Goal: Contribute content

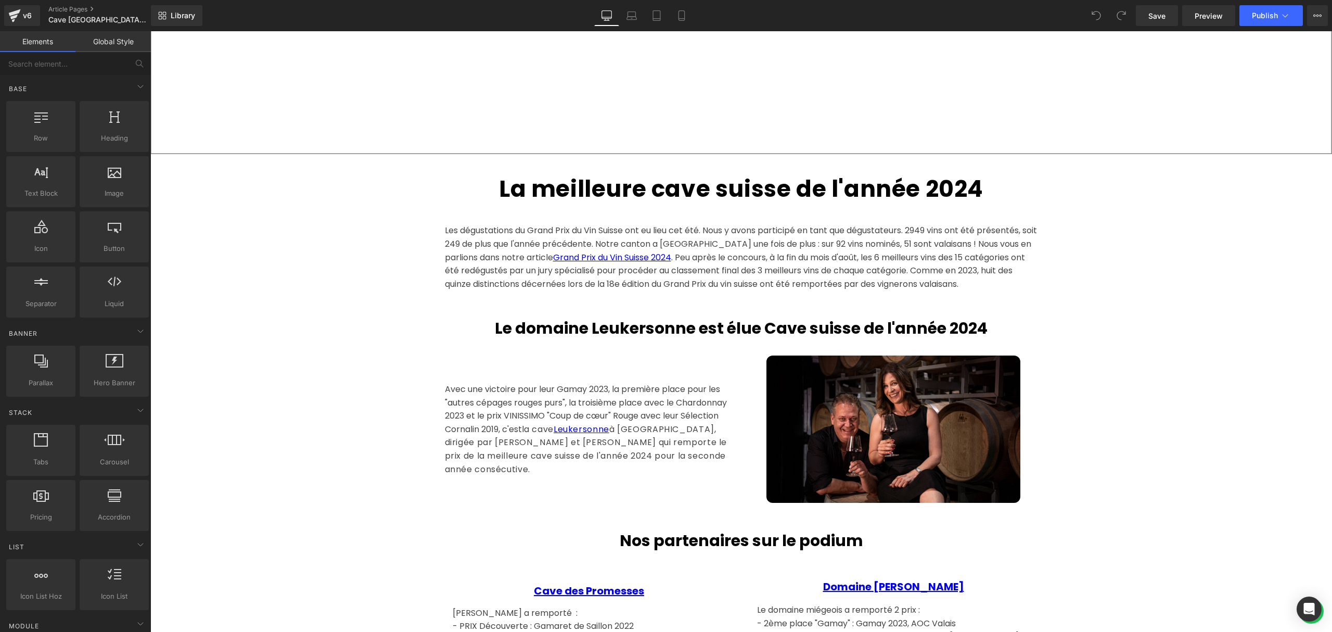
scroll to position [486, 0]
click at [1000, 186] on h1 "La meilleure cave suisse de l'année 2024" at bounding box center [741, 188] width 609 height 39
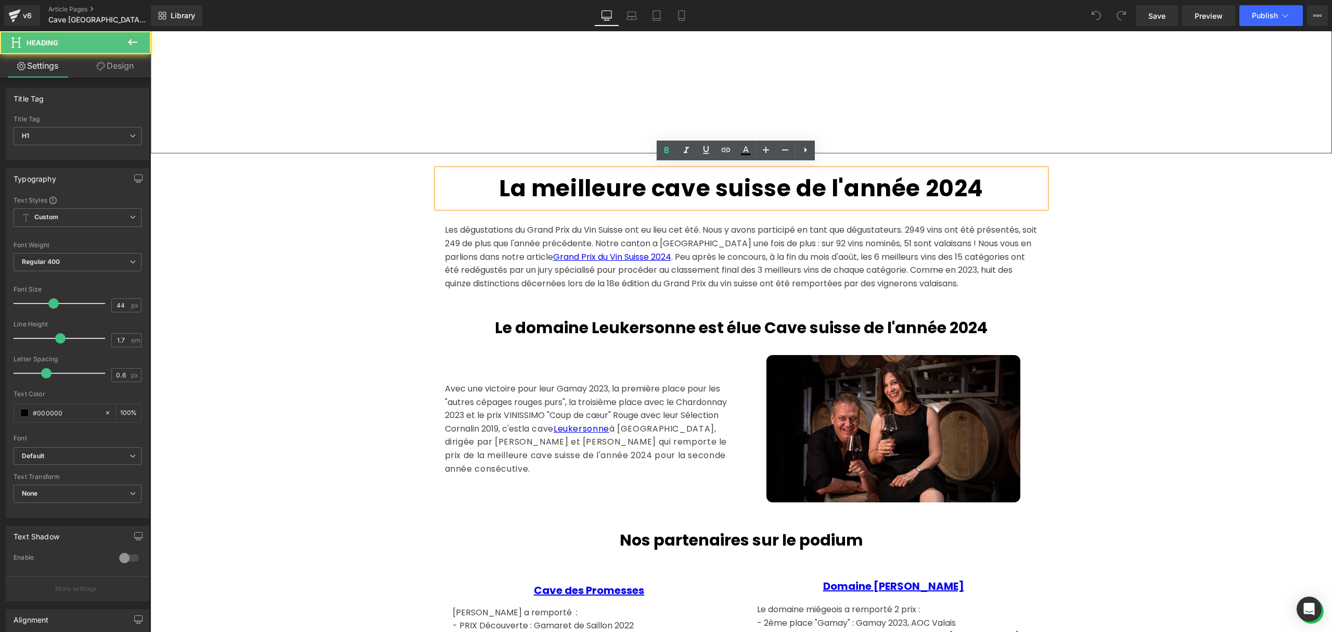
click at [966, 175] on strong "La meilleure cave suisse de l'année 2024" at bounding box center [741, 188] width 485 height 32
click at [986, 177] on h1 "La meilleure cave suisse de l'année 2024" at bounding box center [741, 188] width 609 height 39
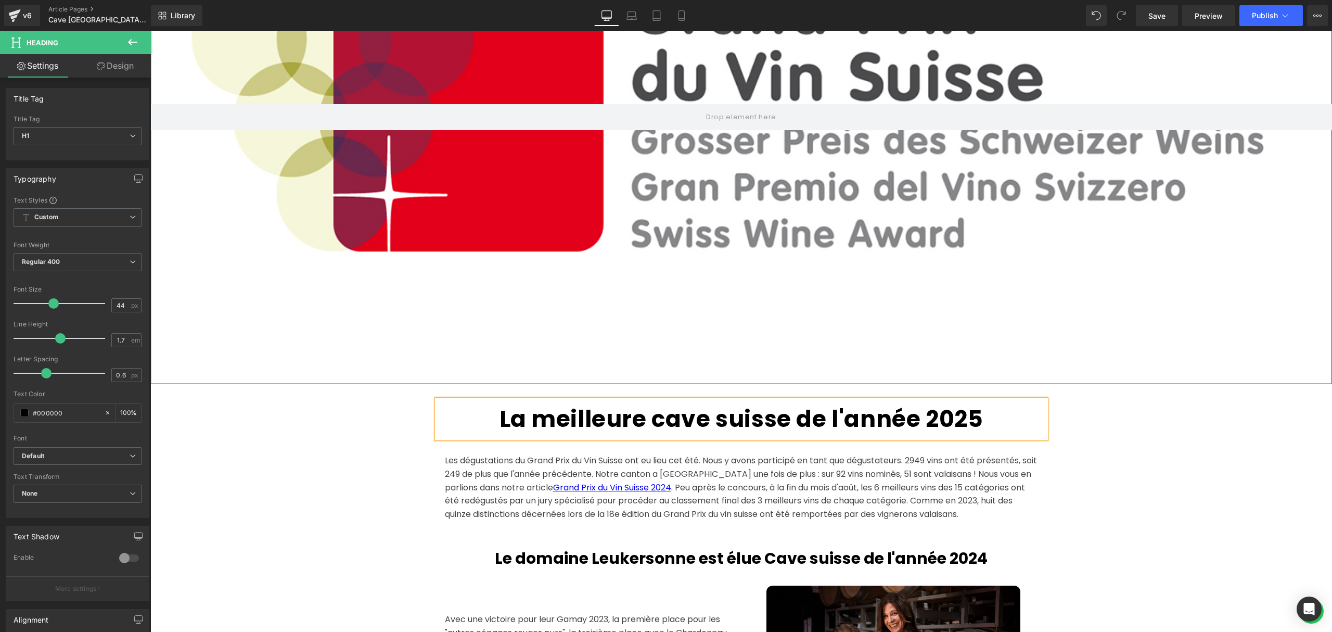
scroll to position [347, 0]
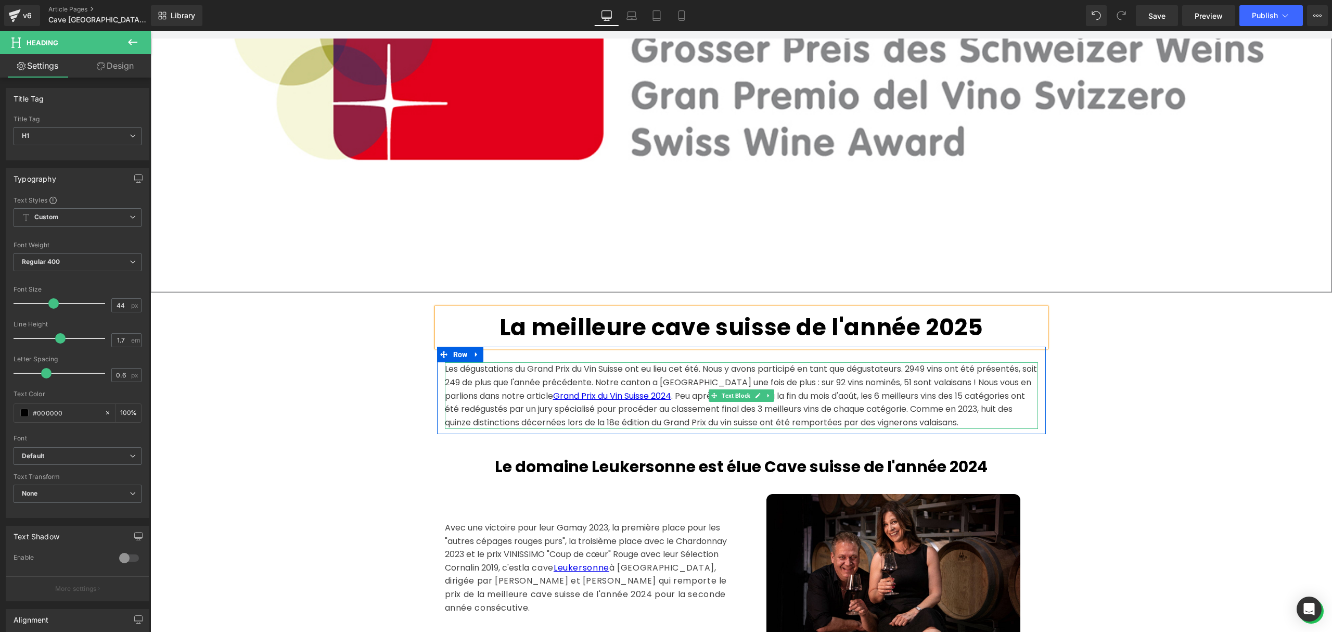
click at [690, 377] on div "Les dégustations du Grand Prix du Vin Suisse ont eu lieu cet été. Nous y avons …" at bounding box center [741, 395] width 593 height 67
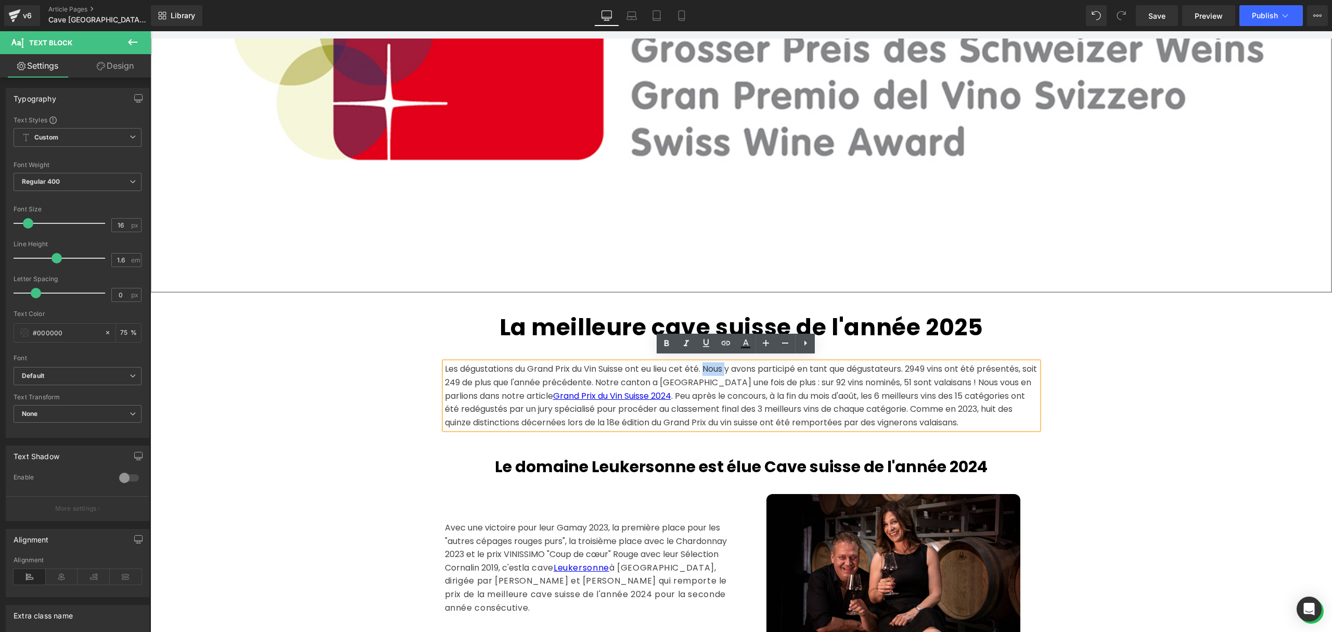
drag, startPoint x: 704, startPoint y: 363, endPoint x: 728, endPoint y: 370, distance: 24.2
click at [728, 370] on div "Les dégustations du Grand Prix du Vin Suisse ont eu lieu cet été. Nous y avons …" at bounding box center [741, 395] width 593 height 67
click at [711, 369] on div "Les dégustations du Grand Prix du Vin Suisse ont eu lieu cet été. Nous y avons …" at bounding box center [741, 395] width 593 height 67
click at [704, 365] on div "Les dégustations du Grand Prix du Vin Suisse ont eu lieu cet été. Nous y avons …" at bounding box center [741, 395] width 593 height 67
click at [702, 365] on div "Les dégustations du Grand Prix du Vin Suisse ont eu lieu cet été. Nous y avons …" at bounding box center [741, 395] width 593 height 67
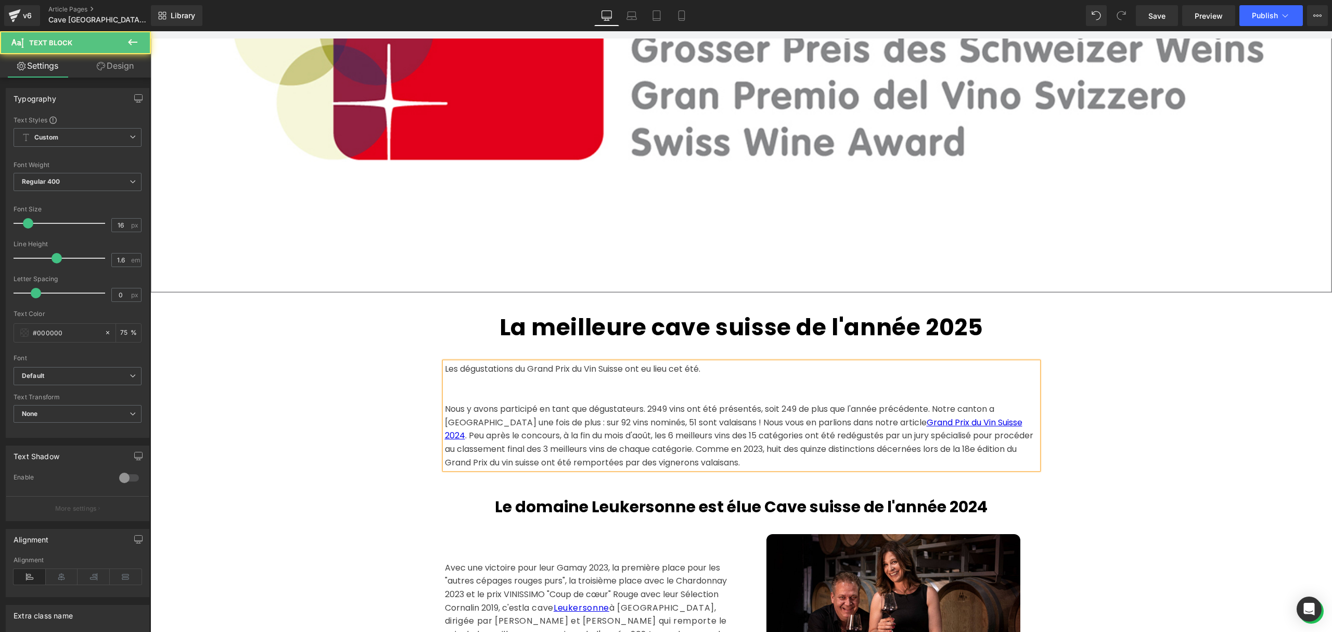
click at [723, 363] on div "Les dégustations du Grand Prix du Vin Suisse ont eu lieu cet été. Nous y avons …" at bounding box center [741, 415] width 593 height 107
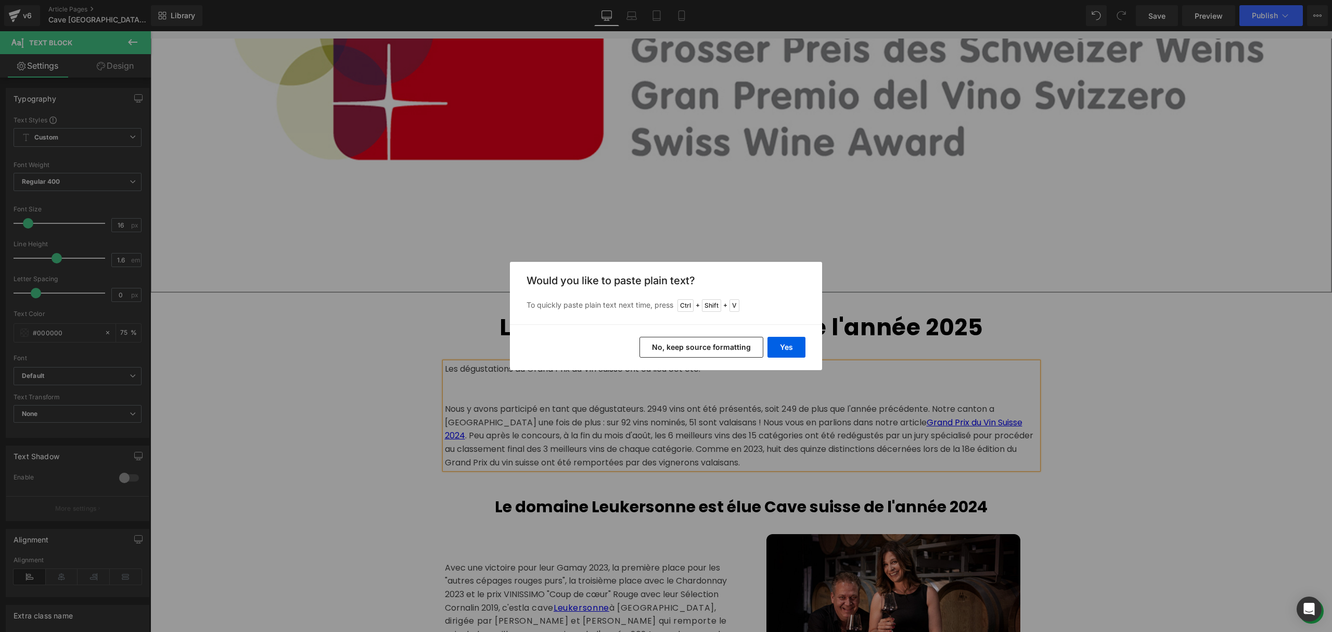
click at [724, 347] on button "No, keep source formatting" at bounding box center [702, 347] width 124 height 21
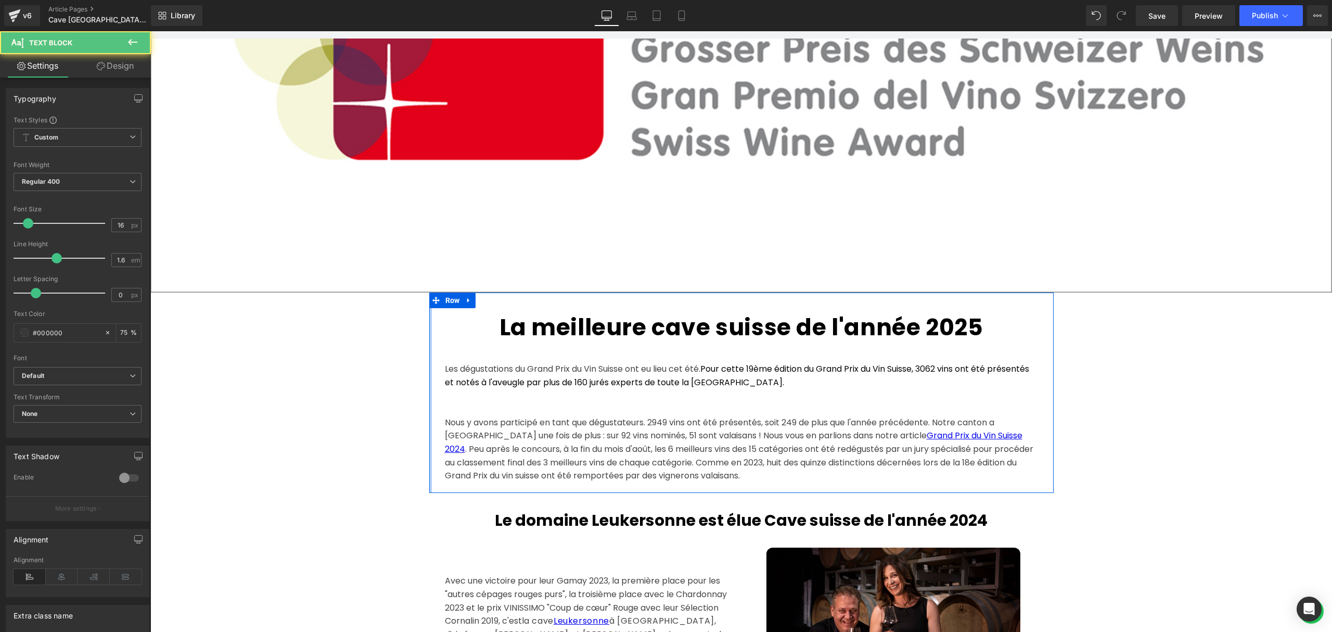
drag, startPoint x: 706, startPoint y: 364, endPoint x: 426, endPoint y: 363, distance: 280.0
click at [429, 363] on div "La meilleure cave suisse de l'année 2025 Heading Les dégustations du Grand Prix…" at bounding box center [741, 392] width 625 height 200
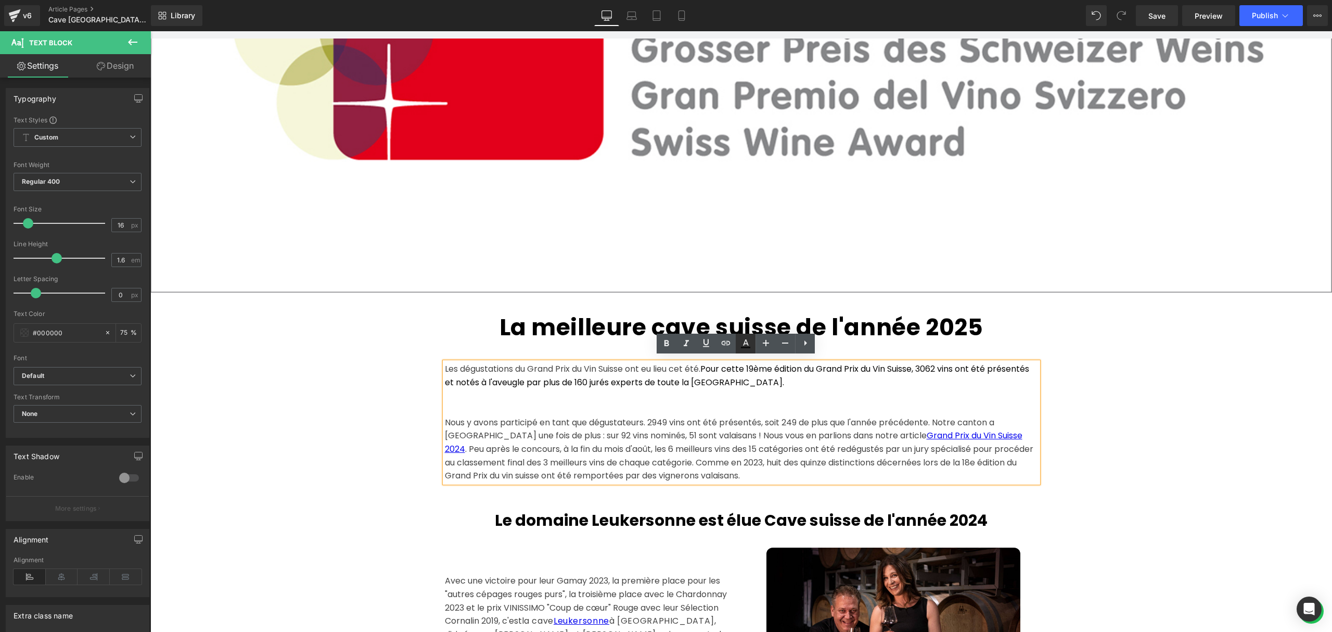
click at [748, 346] on icon at bounding box center [746, 343] width 12 height 12
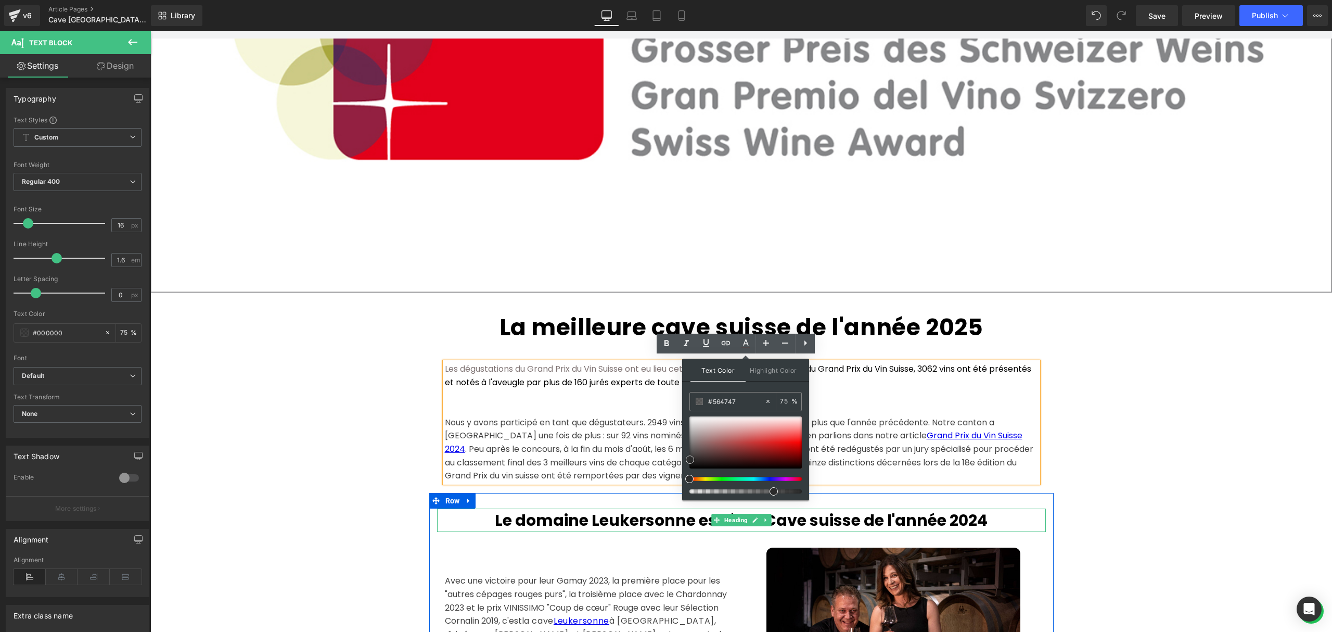
drag, startPoint x: 841, startPoint y: 491, endPoint x: 621, endPoint y: 521, distance: 221.2
type input "#000000"
drag, startPoint x: 689, startPoint y: 458, endPoint x: 683, endPoint y: 488, distance: 30.2
click at [683, 488] on div "Text Color Highlight Color rgba(0, 0, 0, 0.75) #000000 75 % transparent transpa…" at bounding box center [745, 430] width 127 height 142
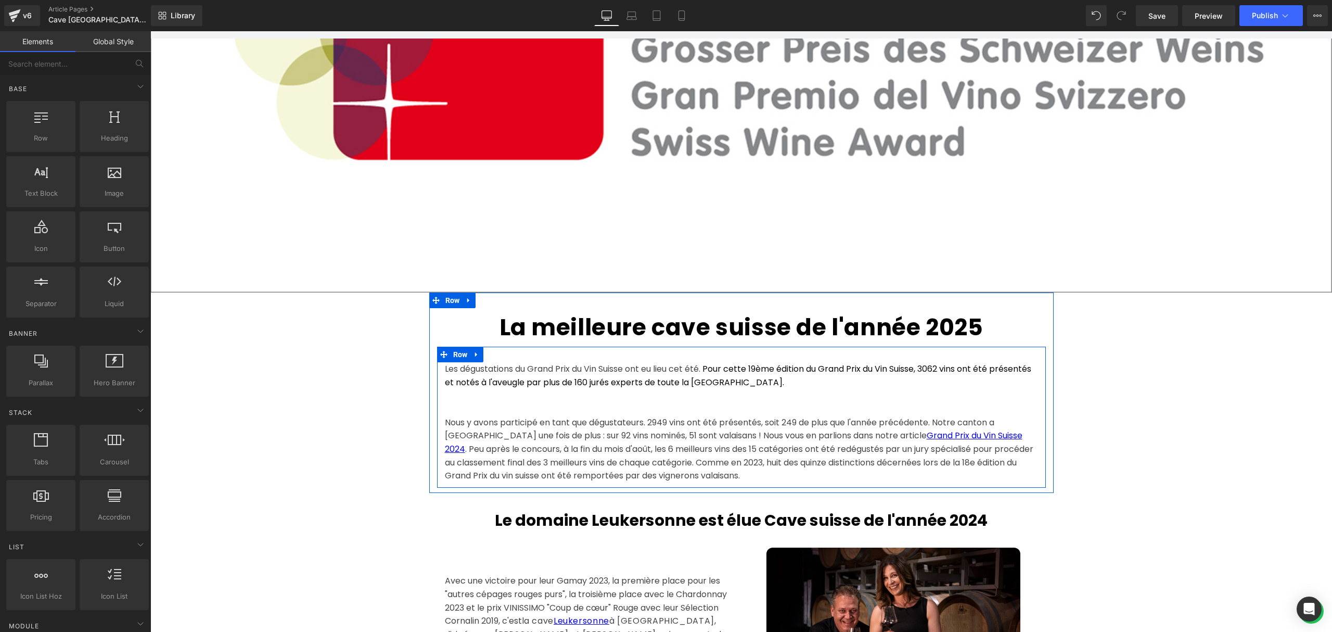
click at [783, 372] on div "Les dégustations du Grand Prix du Vin Suisse ont eu lieu cet été. Pour cette 19…" at bounding box center [741, 422] width 593 height 120
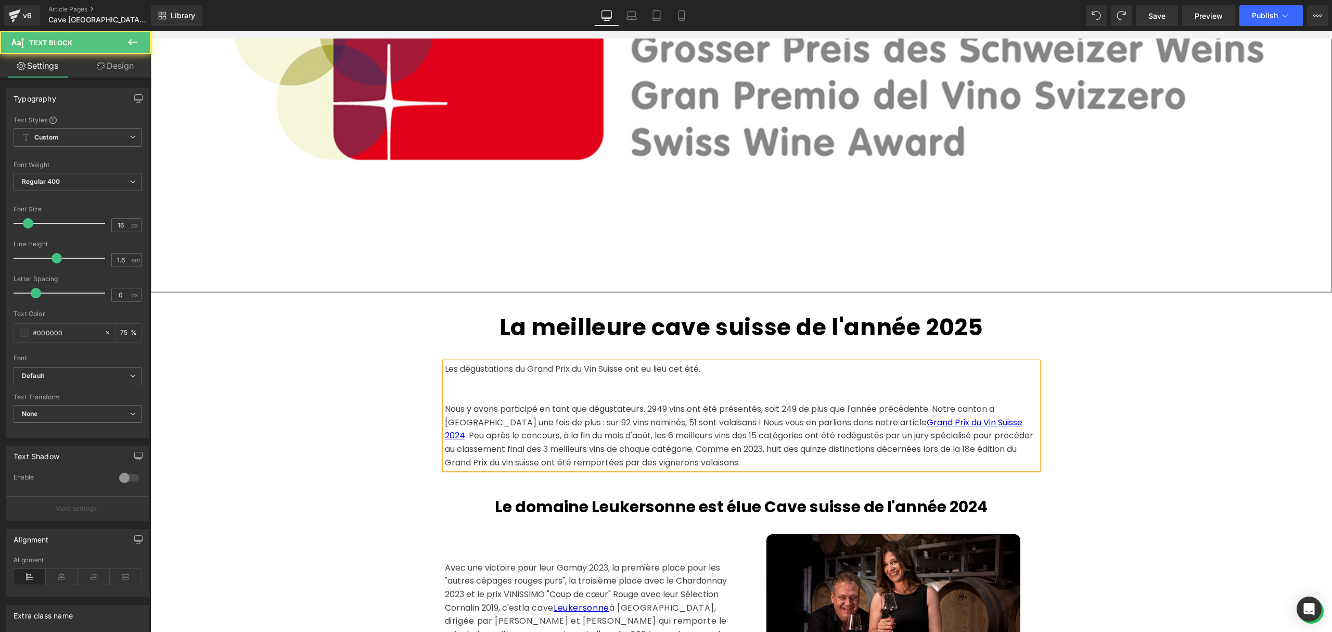
click at [727, 363] on div "Les dégustations du Grand Prix du Vin Suisse ont eu lieu cet été. Nous y avons …" at bounding box center [741, 415] width 593 height 107
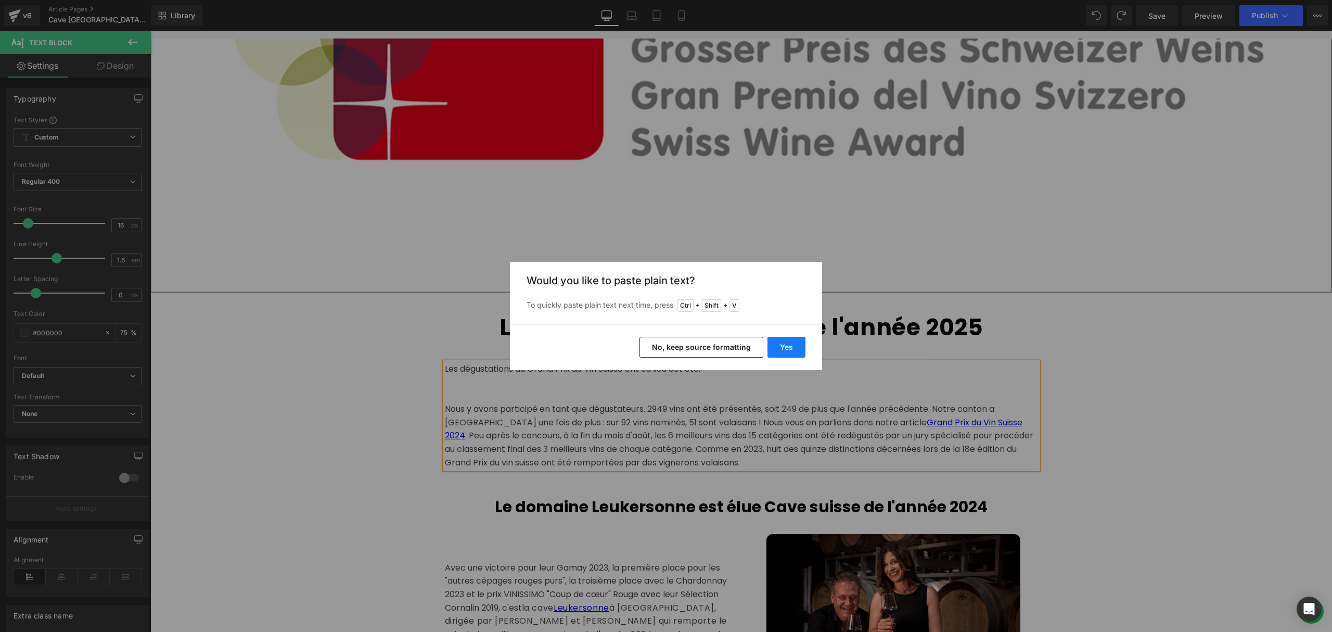
click at [779, 348] on button "Yes" at bounding box center [787, 347] width 38 height 21
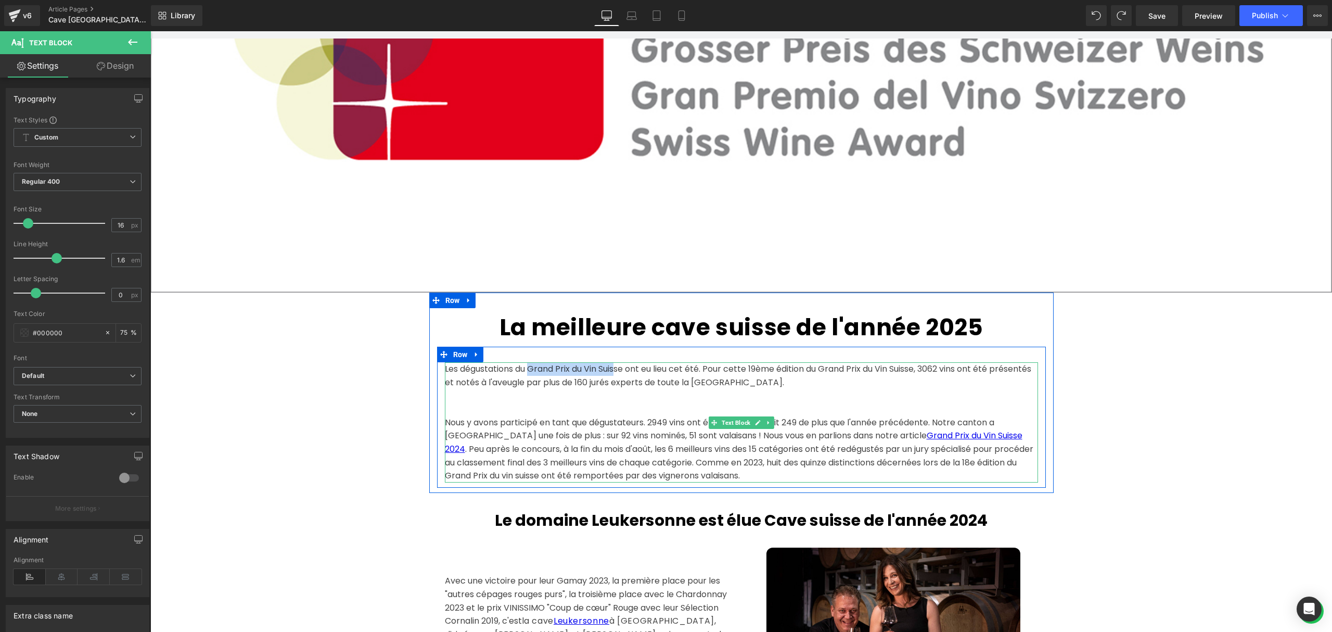
drag, startPoint x: 526, startPoint y: 364, endPoint x: 613, endPoint y: 363, distance: 86.9
click at [613, 363] on div "Les dégustations du Grand Prix du Vin Suisse ont eu lieu cet été. Pour cette 19…" at bounding box center [741, 422] width 593 height 120
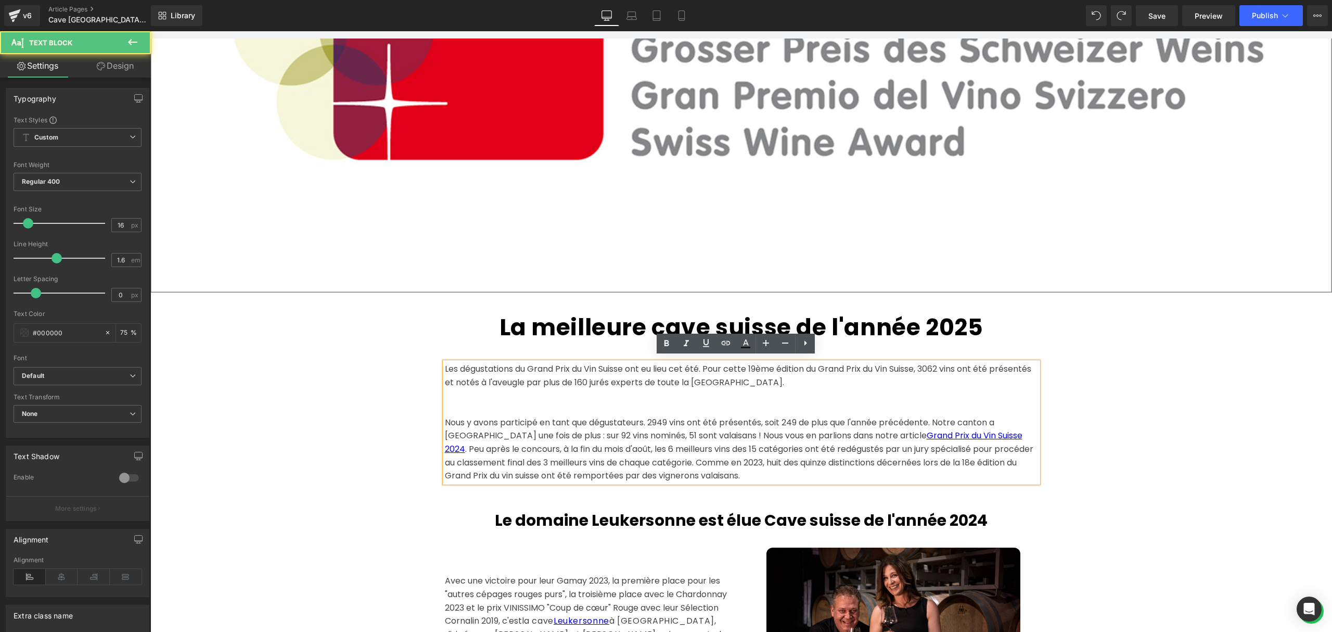
click at [596, 377] on div "Les dégustations du Grand Prix du Vin Suisse ont eu lieu cet été. Pour cette 19…" at bounding box center [741, 422] width 593 height 120
click at [621, 364] on div "Les dégustations du Grand Prix du Vin Suisse ont eu lieu cet été. Pour cette 19…" at bounding box center [741, 422] width 593 height 120
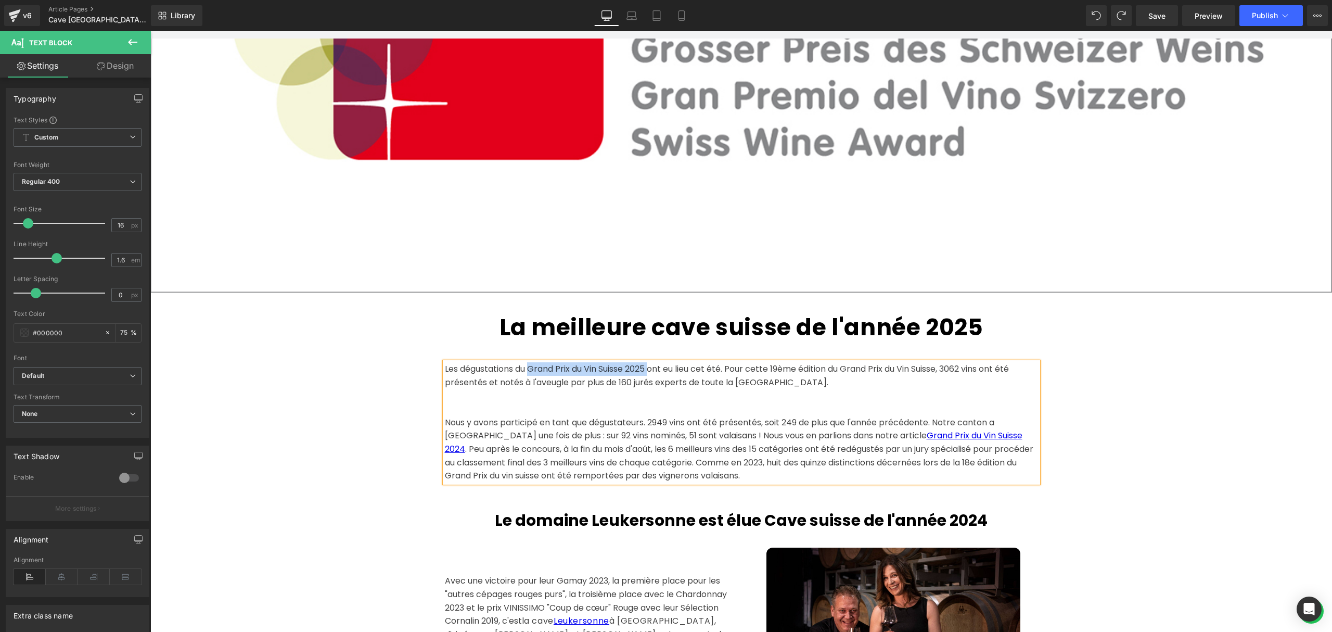
drag, startPoint x: 648, startPoint y: 363, endPoint x: 525, endPoint y: 363, distance: 122.8
click at [525, 363] on div "Les dégustations du Grand Prix du Vin Suisse 2025 ont eu lieu cet été. Pour cet…" at bounding box center [741, 422] width 593 height 120
click at [723, 345] on icon at bounding box center [726, 343] width 12 height 12
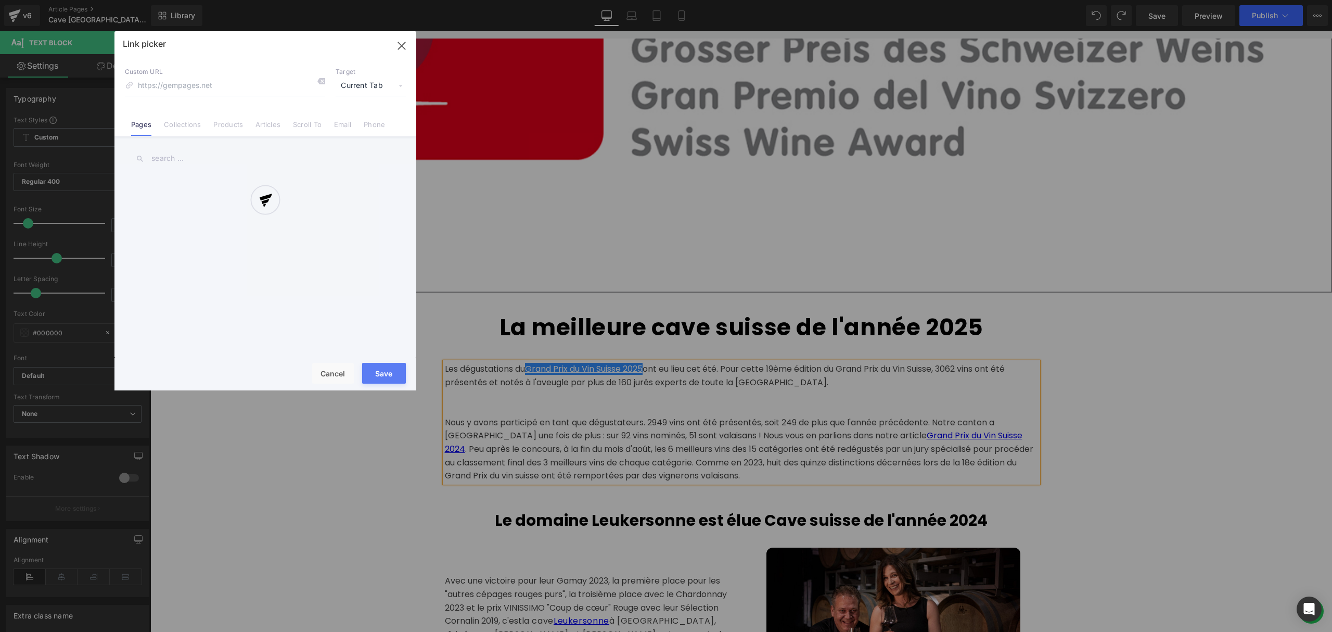
click at [734, 0] on div "Text Color Highlight Color rgba(0, 0, 0, 0.75) #000000 75 % transparent transpa…" at bounding box center [666, 0] width 1332 height 0
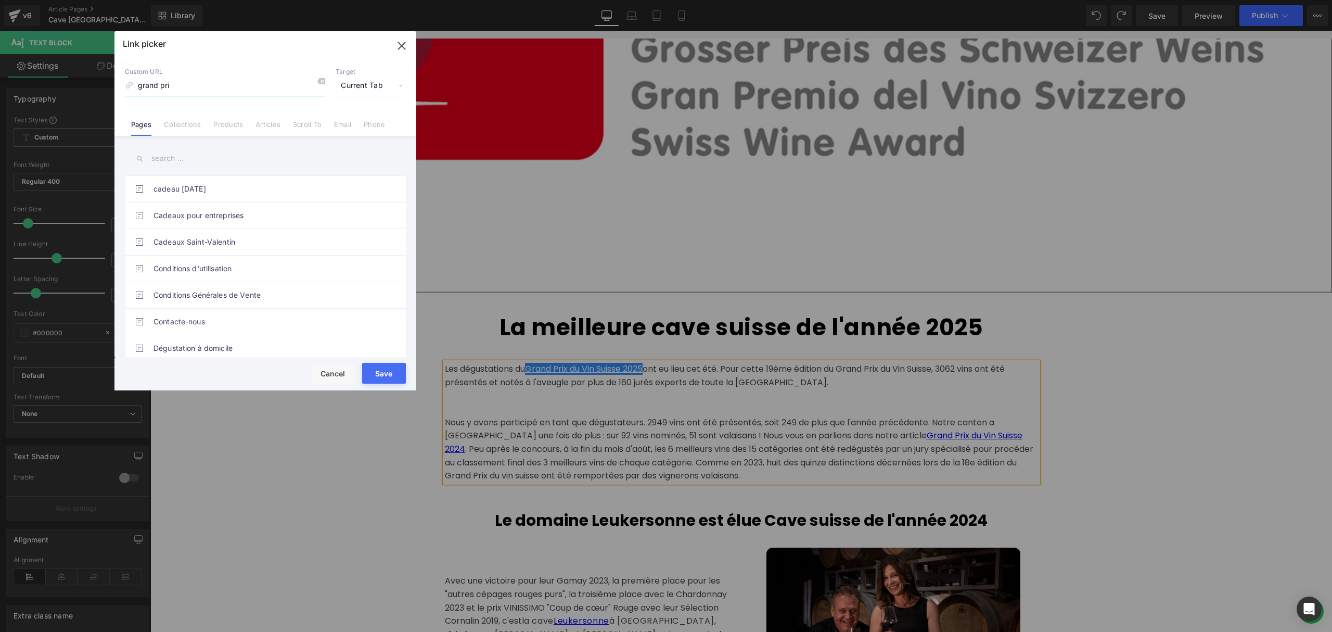
type input "grand prix"
drag, startPoint x: 204, startPoint y: 84, endPoint x: 96, endPoint y: 84, distance: 108.3
click at [96, 84] on div "Link picker Back to Library Insert Custom URL grand prix Target Current Tab Cur…" at bounding box center [666, 316] width 1332 height 632
click at [168, 148] on input "text" at bounding box center [265, 158] width 281 height 23
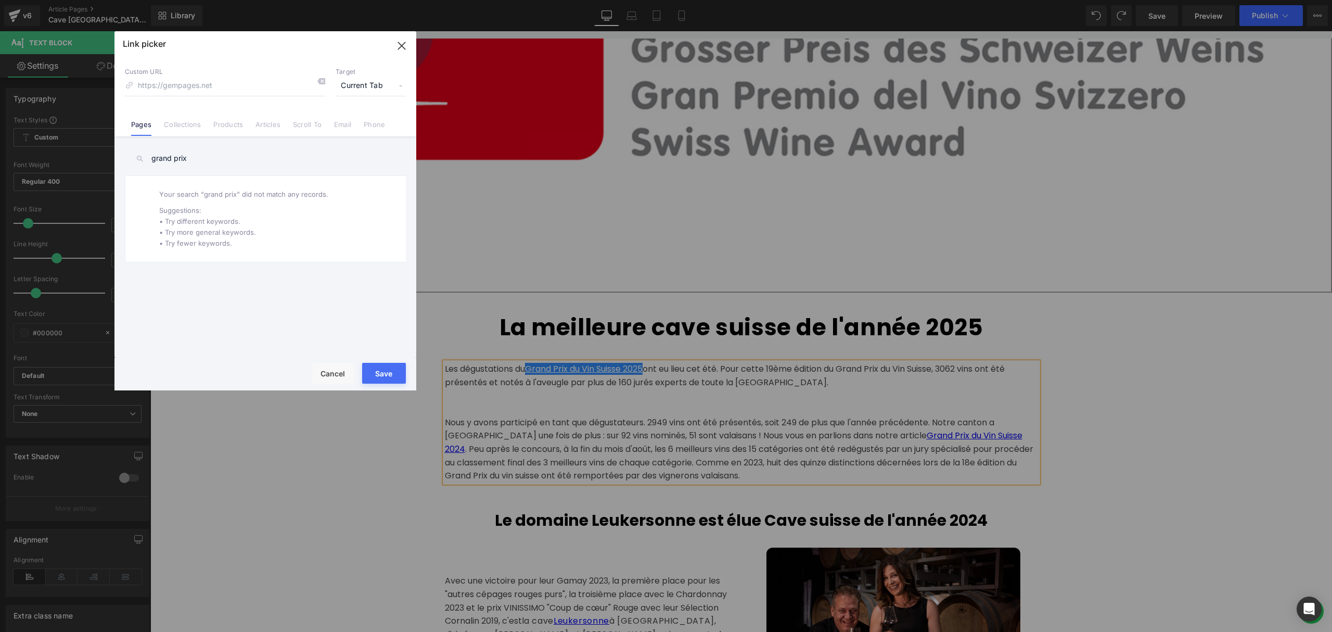
drag, startPoint x: 199, startPoint y: 165, endPoint x: 88, endPoint y: 161, distance: 110.9
click at [88, 161] on div "Link picker Back to Library Insert Custom URL Target Current Tab Current Tab Ne…" at bounding box center [666, 316] width 1332 height 632
type input "p"
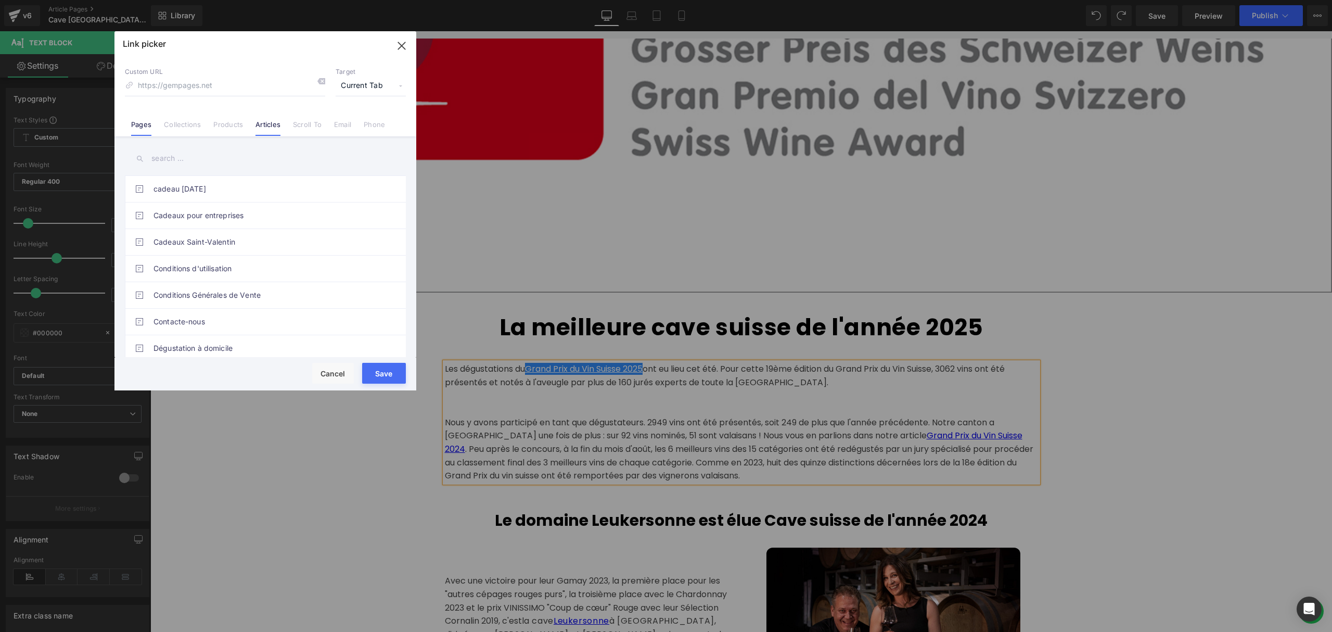
click at [270, 128] on link "Articles" at bounding box center [268, 128] width 25 height 16
click at [189, 157] on input "text" at bounding box center [265, 158] width 281 height 23
click at [252, 183] on link "Grand Prix du Vin Suisse 2025" at bounding box center [268, 189] width 229 height 26
type input "/blogs/le-blog-des-grappistes/grand-prix-du-vin-[GEOGRAPHIC_DATA]-2025"
click at [388, 372] on button "Save" at bounding box center [384, 373] width 44 height 21
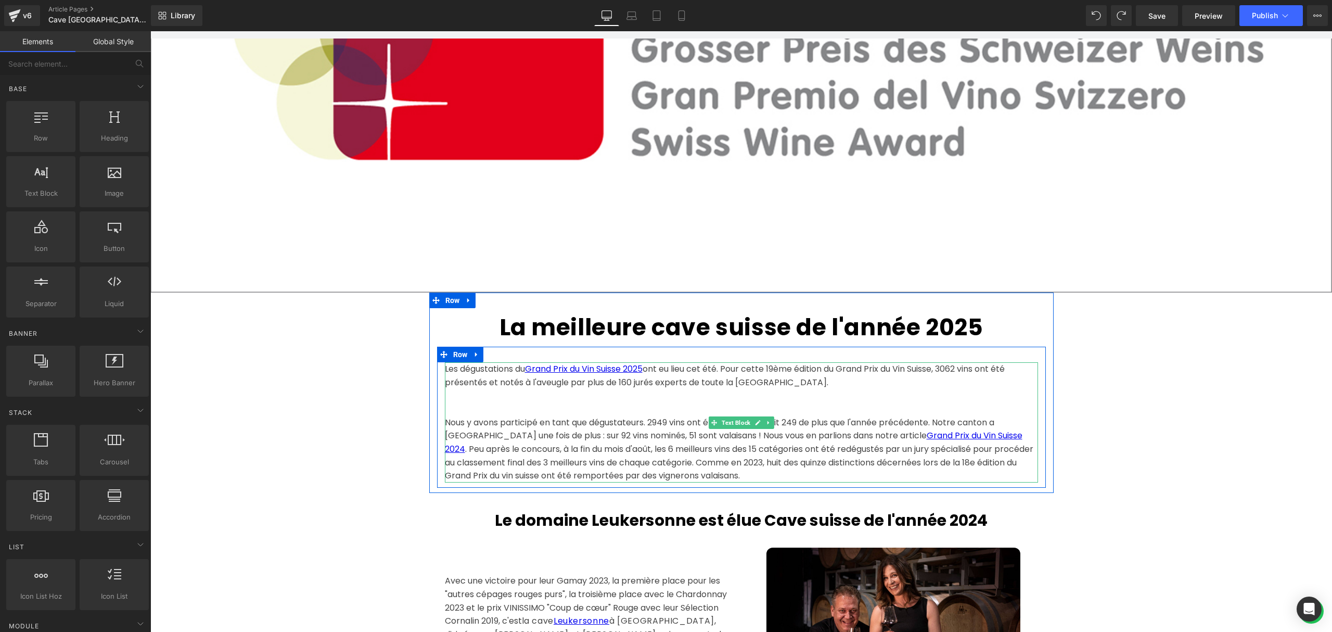
click at [445, 418] on div "Nous y avons participé en tant que dégustateurs. 2949 vins ont été présentés, s…" at bounding box center [741, 449] width 593 height 67
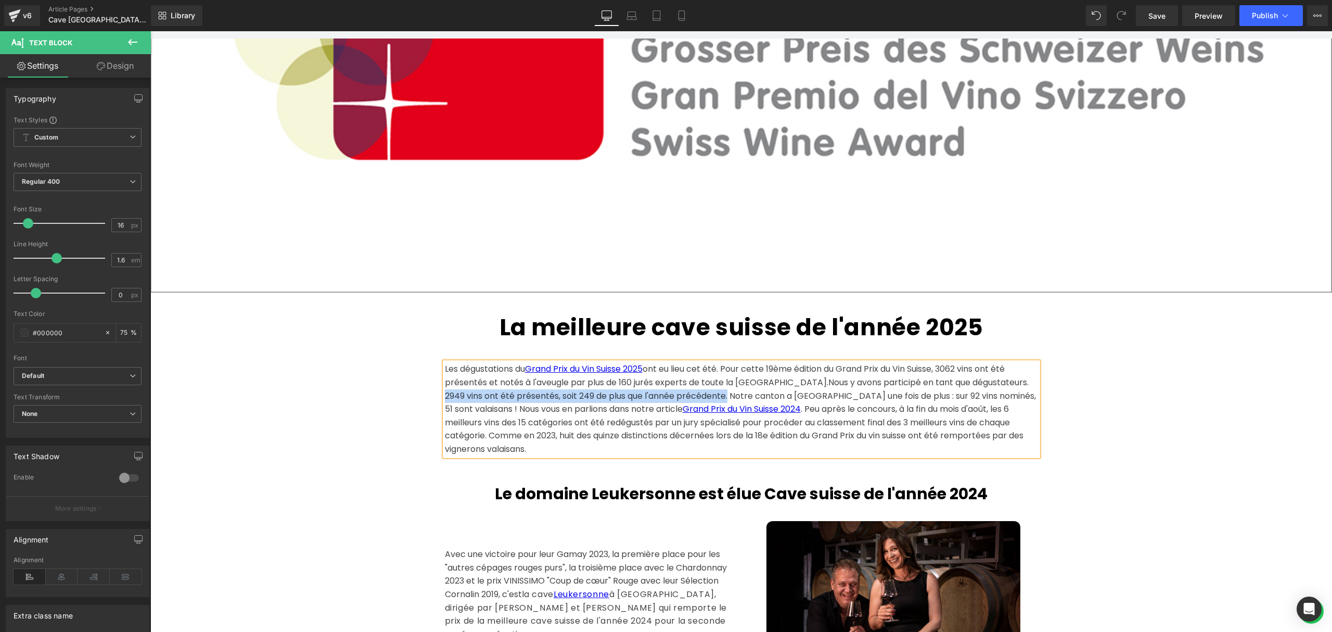
drag, startPoint x: 971, startPoint y: 377, endPoint x: 667, endPoint y: 392, distance: 304.3
click at [667, 392] on span "Nous y avons participé en tant que dégustateurs. 2949 vins ont été présentés, s…" at bounding box center [740, 395] width 591 height 39
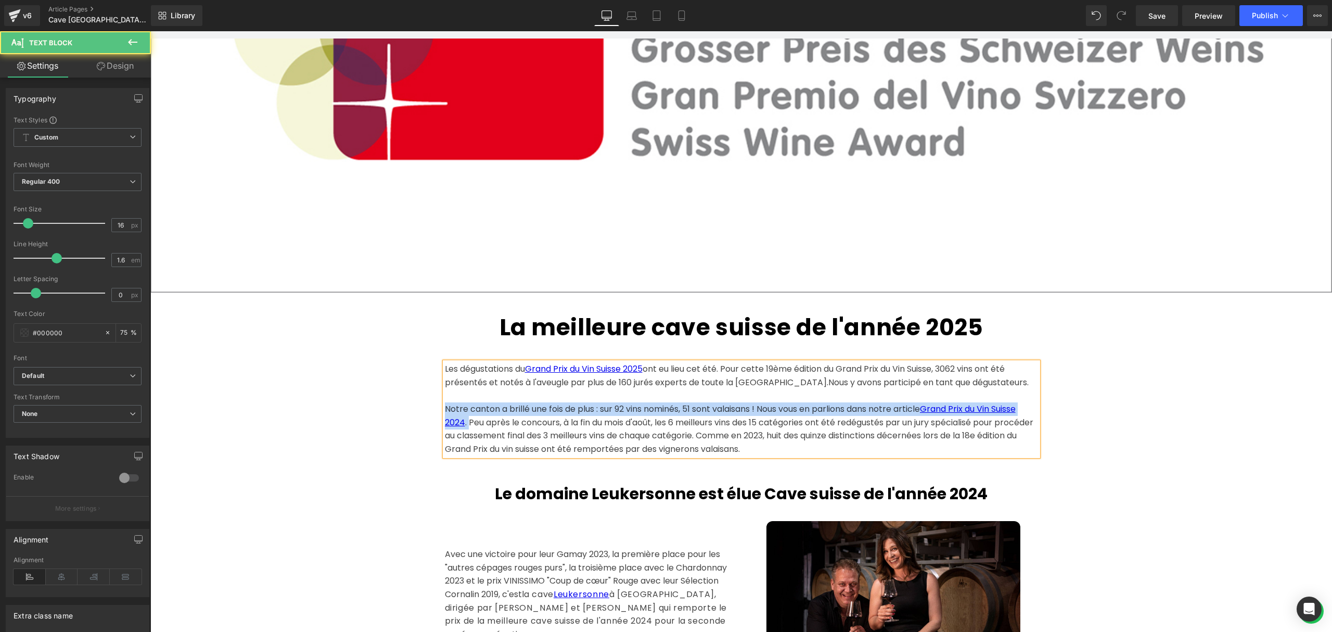
drag, startPoint x: 464, startPoint y: 419, endPoint x: 441, endPoint y: 403, distance: 28.0
click at [445, 403] on div "Notre canton a brillé une fois de plus : sur 92 vins nominés, 51 sont valaisans…" at bounding box center [741, 428] width 593 height 53
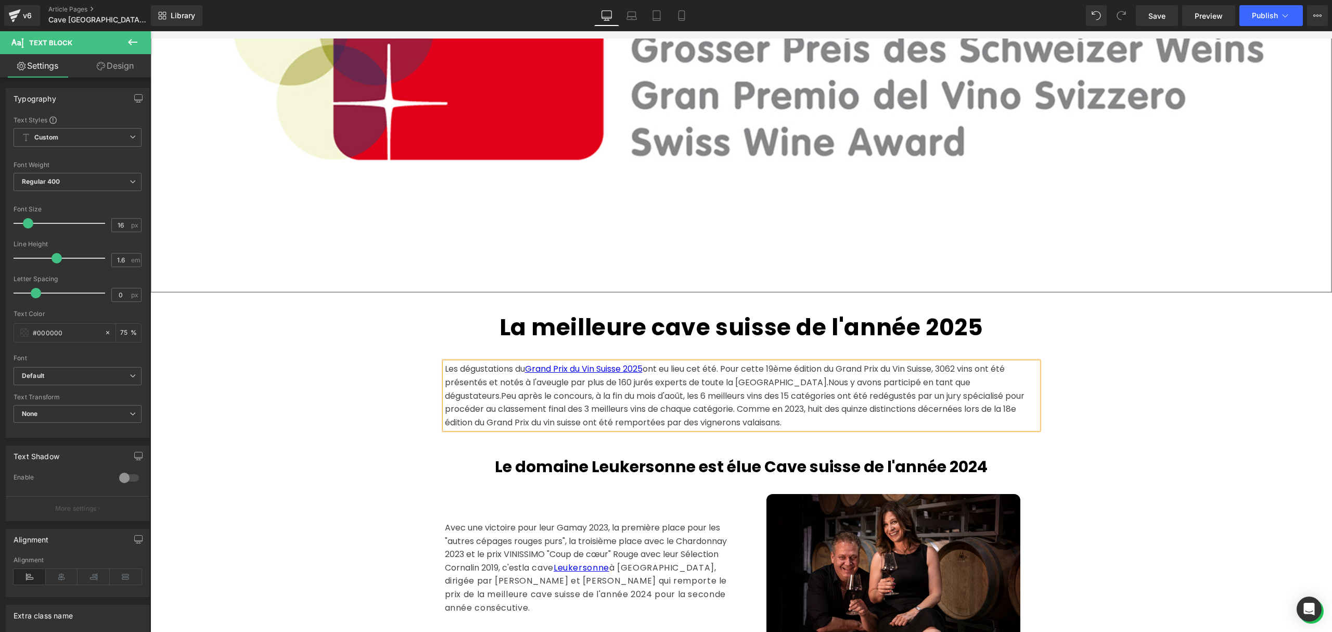
drag, startPoint x: 701, startPoint y: 403, endPoint x: 710, endPoint y: 403, distance: 9.9
click at [702, 403] on span "Peu après le concours, à la fin du mois d'août, les 6 meilleurs vins des 15 cat…" at bounding box center [735, 409] width 580 height 39
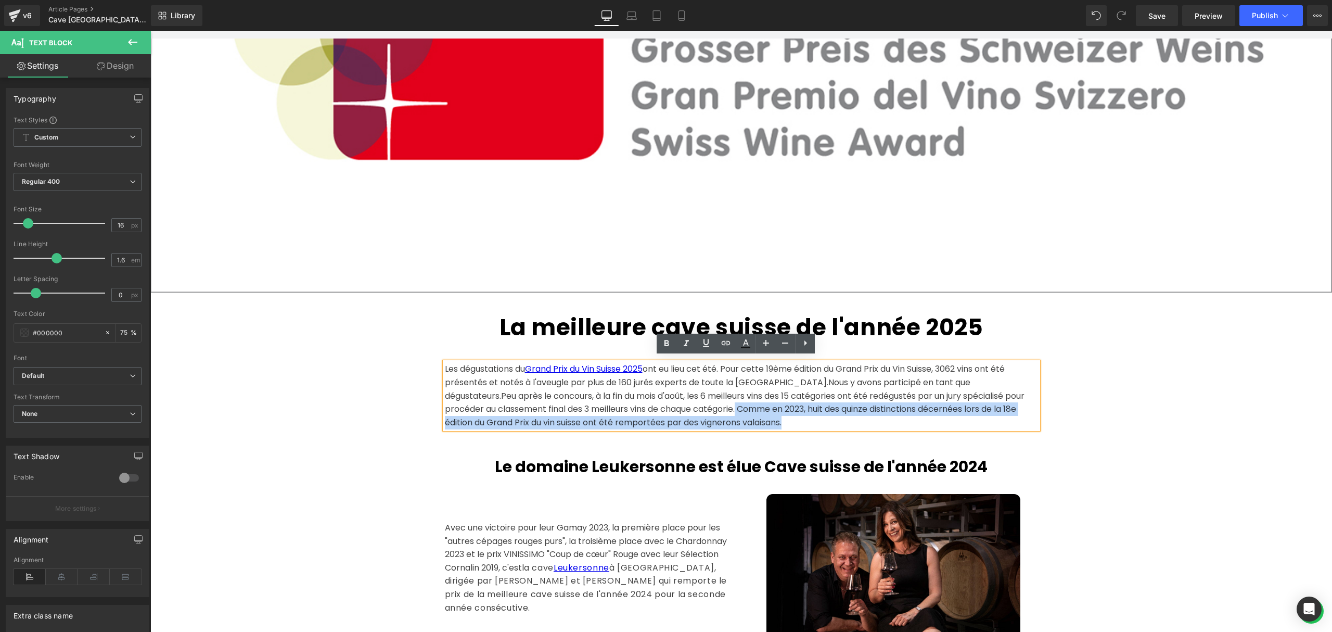
drag, startPoint x: 633, startPoint y: 403, endPoint x: 725, endPoint y: 424, distance: 94.4
click at [725, 424] on div "Les dégustations du Grand Prix du Vin Suisse 2025 ont eu lieu cet été. Pour cet…" at bounding box center [741, 395] width 593 height 67
click at [732, 418] on div "Les dégustations du Grand Prix du Vin Suisse 2025 ont eu lieu cet été. Pour cet…" at bounding box center [741, 395] width 593 height 67
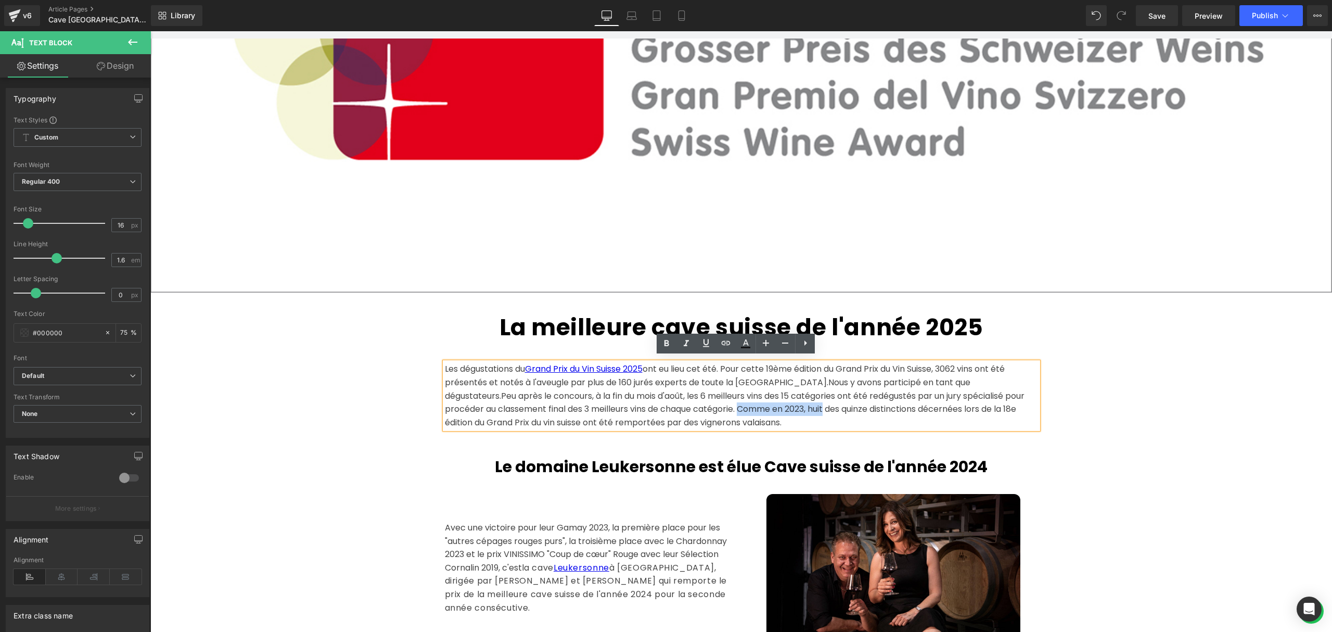
drag, startPoint x: 722, startPoint y: 402, endPoint x: 633, endPoint y: 402, distance: 89.0
click at [633, 402] on span "Peu après le concours, à la fin du mois d'août, les 6 meilleurs vins des 15 cat…" at bounding box center [735, 409] width 580 height 39
click at [845, 402] on span "Peu après le concours, à la fin du mois d'août, les 6 meilleurs vins des 15 cat…" at bounding box center [741, 409] width 593 height 39
click at [647, 423] on div "Les dégustations du Grand Prix du Vin Suisse 2025 ont eu lieu cet été. Pour cet…" at bounding box center [741, 395] width 593 height 67
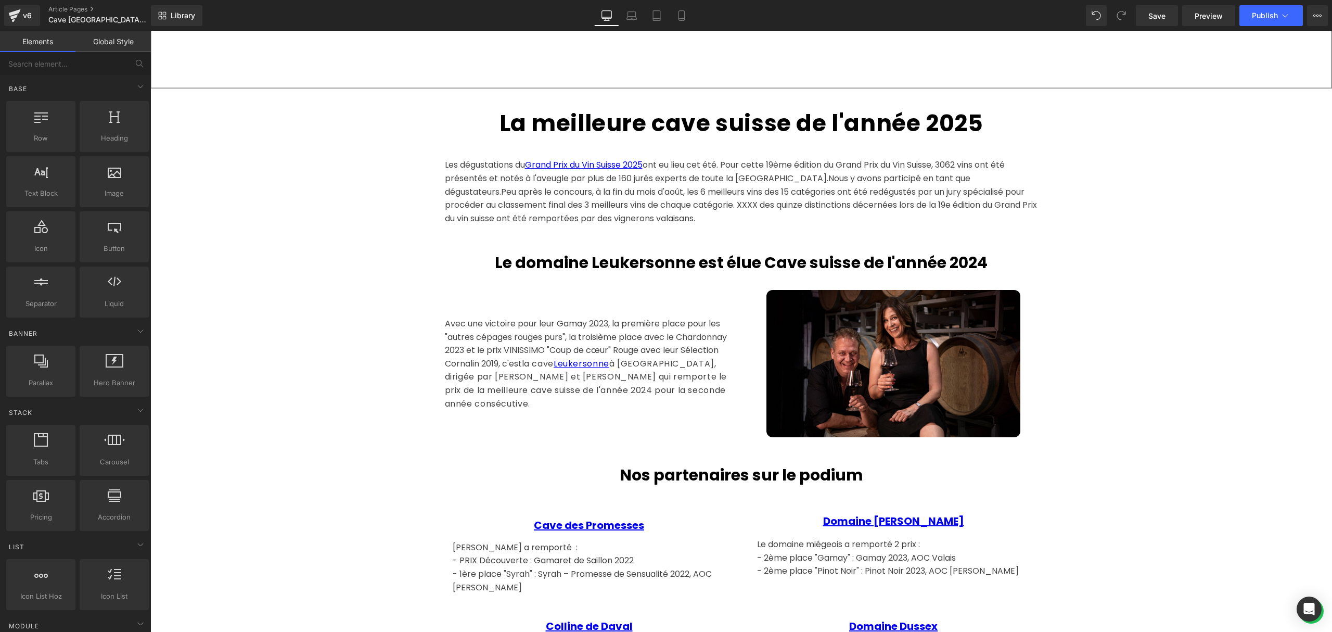
scroll to position [555, 0]
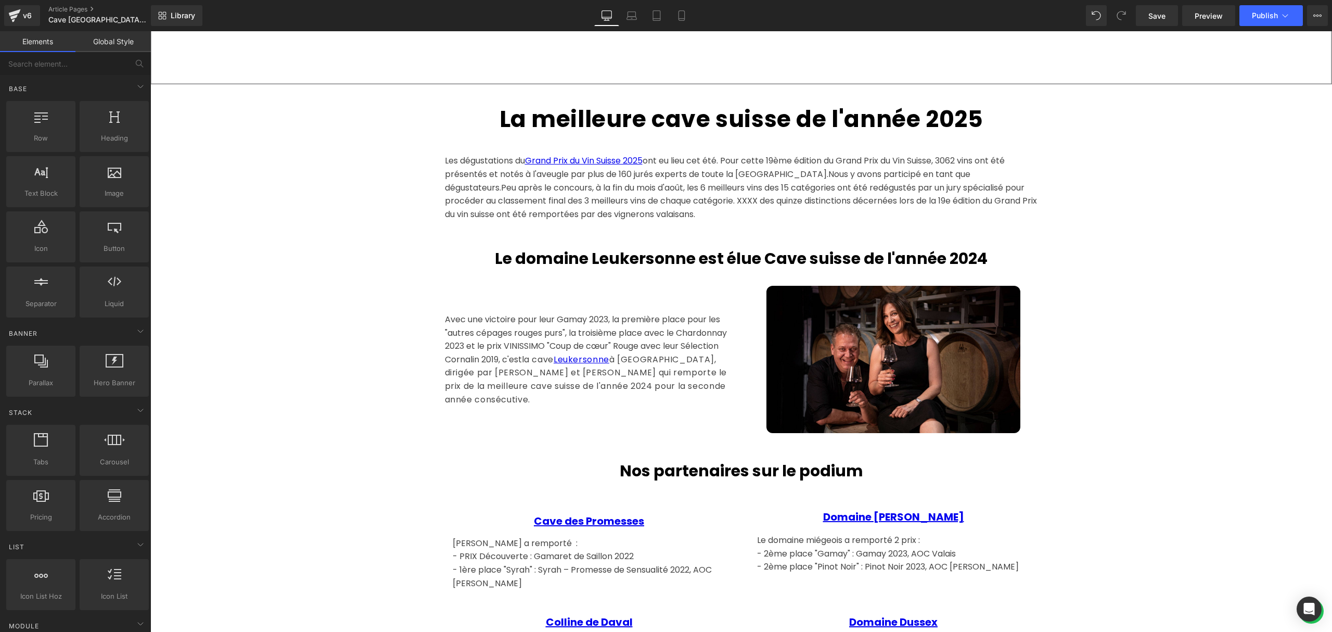
click at [694, 249] on strong "Le domaine Leukersonne est élue Cave suisse de l'année 2024" at bounding box center [741, 258] width 493 height 22
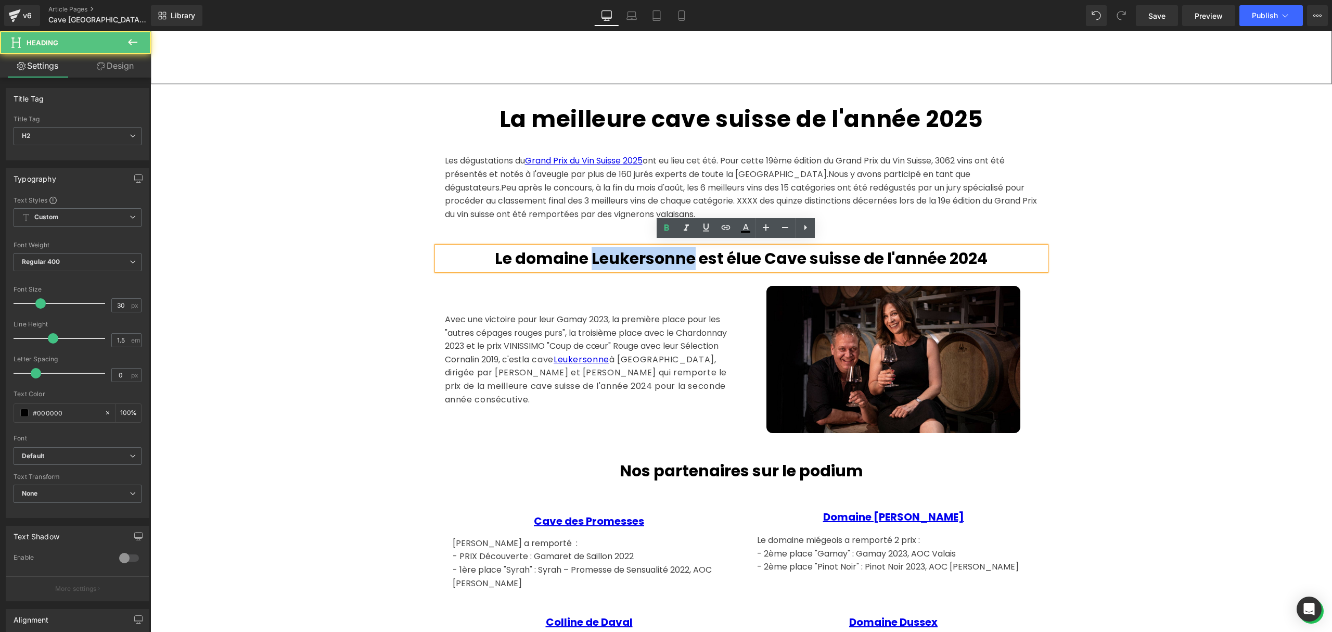
drag, startPoint x: 588, startPoint y: 253, endPoint x: 690, endPoint y: 255, distance: 102.0
click at [690, 255] on strong "Le domaine Leukersonne est élue Cave suisse de l'année 2024" at bounding box center [741, 258] width 493 height 22
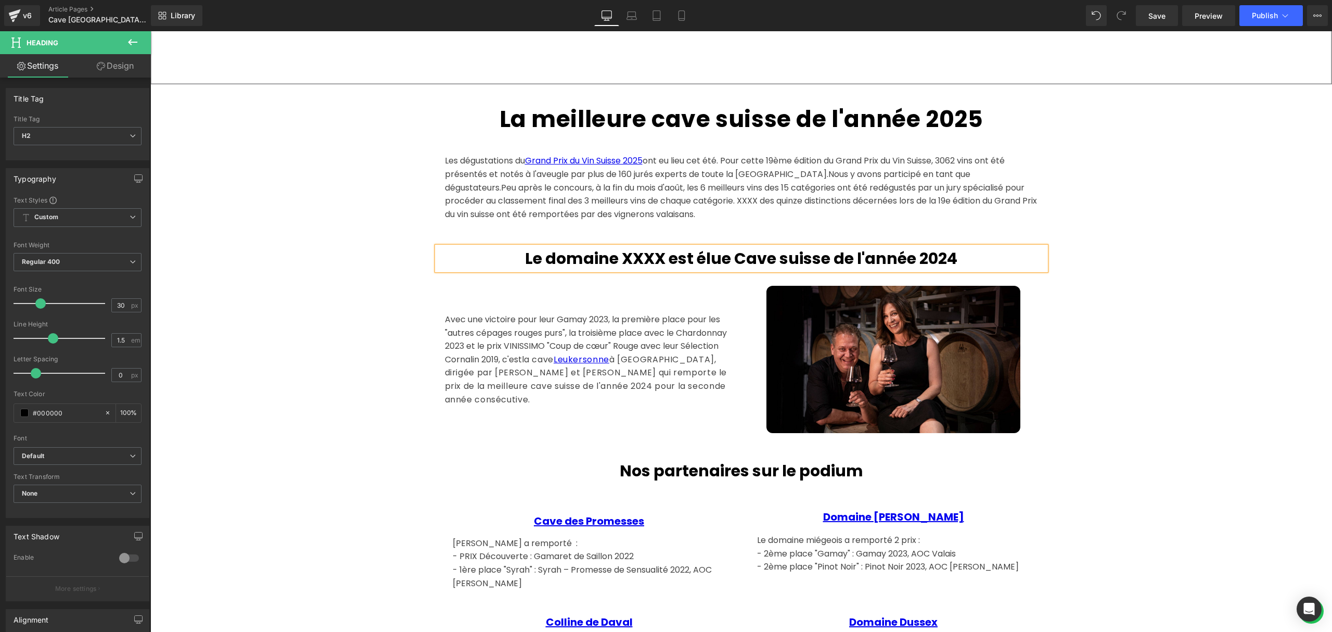
click at [972, 249] on h2 "Le domaine XXXX est élue Cave suisse de l'année 2024" at bounding box center [741, 258] width 609 height 23
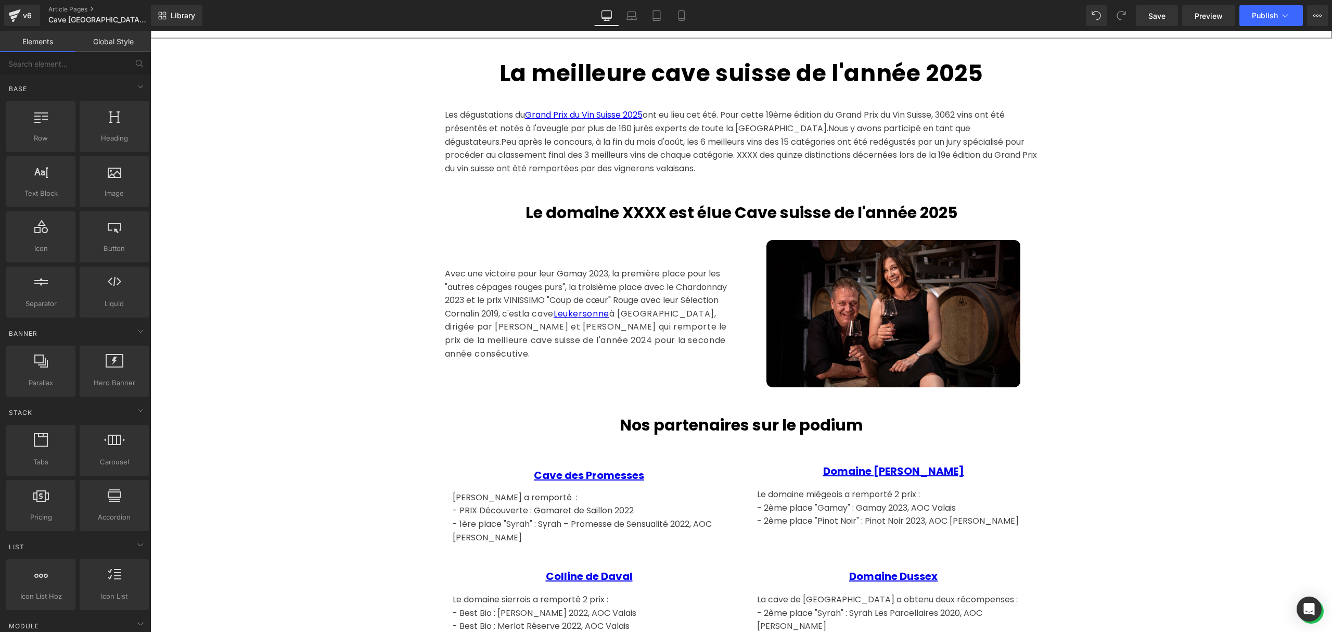
scroll to position [625, 0]
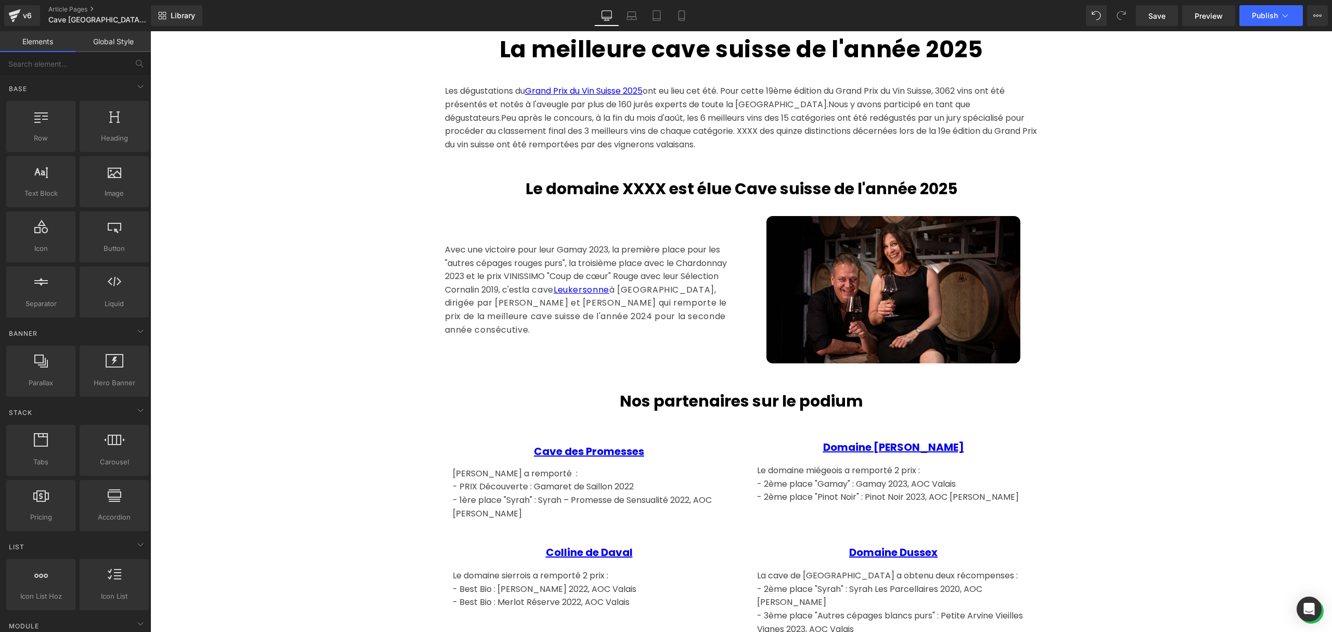
click at [672, 307] on p "Avec une victoire pour leur Gamay 2023, la première place pour les "autres cépa…" at bounding box center [589, 289] width 289 height 93
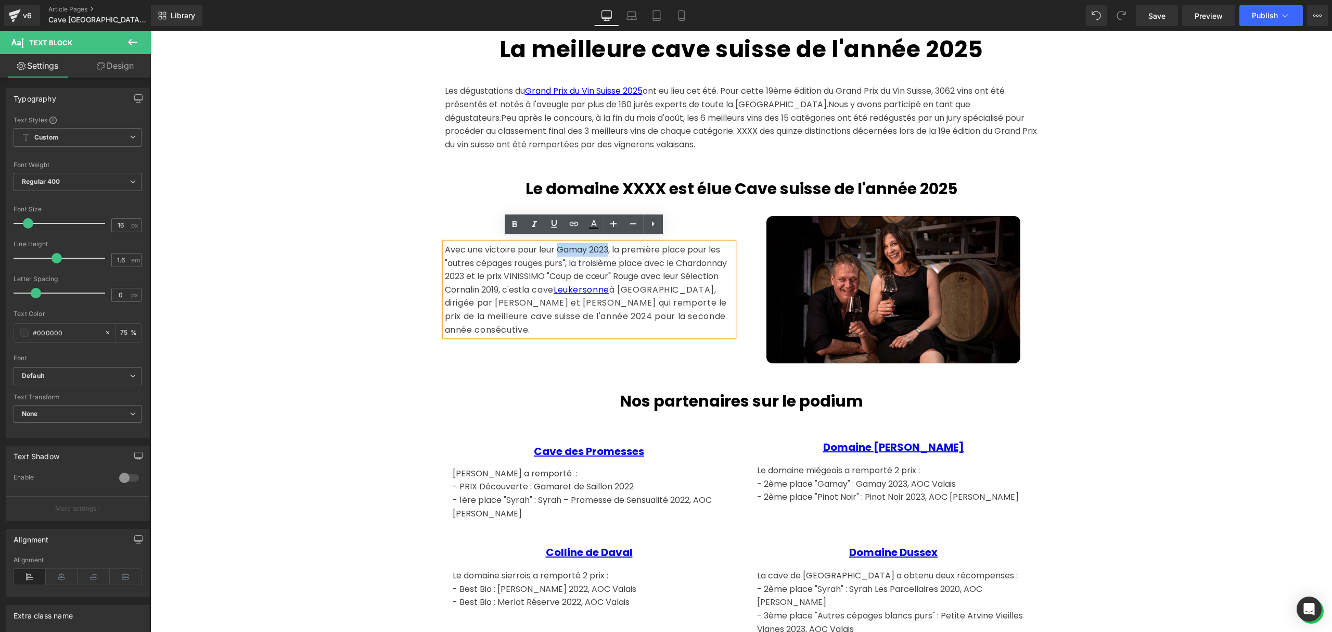
drag, startPoint x: 606, startPoint y: 246, endPoint x: 555, endPoint y: 245, distance: 51.0
click at [555, 245] on p "Avec une victoire pour leur Gamay 2023, la première place pour les "autres cépa…" at bounding box center [589, 289] width 289 height 93
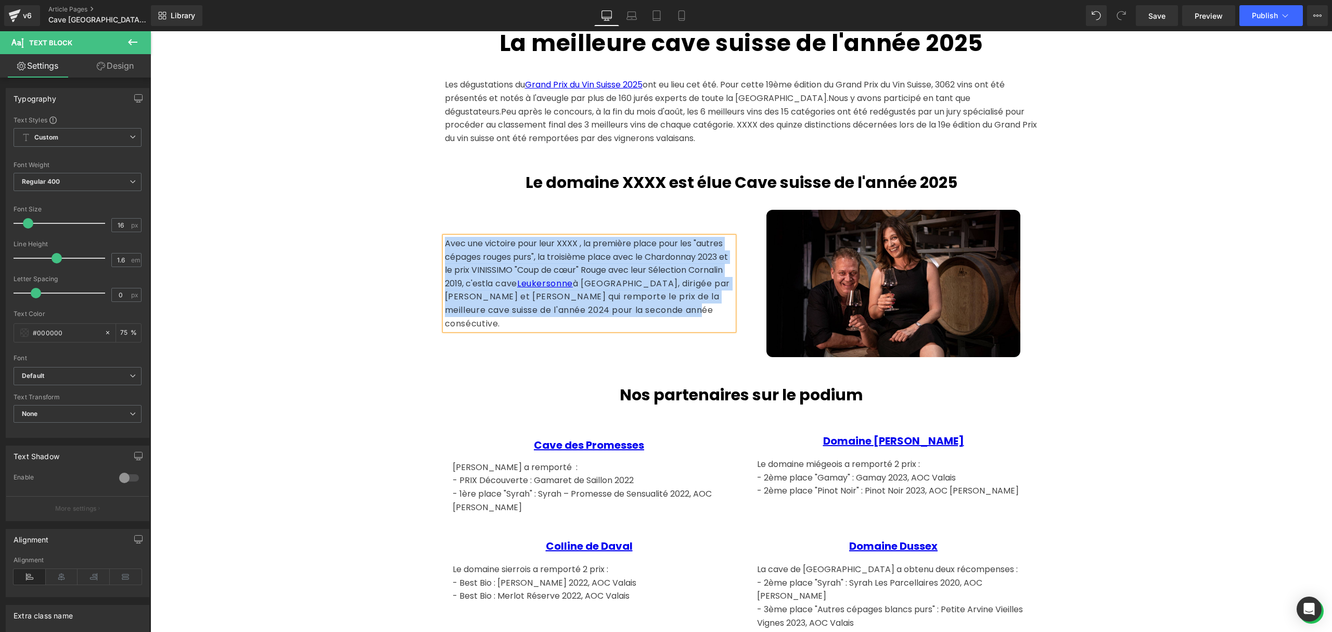
drag, startPoint x: 712, startPoint y: 313, endPoint x: 439, endPoint y: 247, distance: 281.2
click at [445, 247] on p "Avec une victoire pour leur XXXX , la première place pour les "autres cépages r…" at bounding box center [589, 283] width 289 height 93
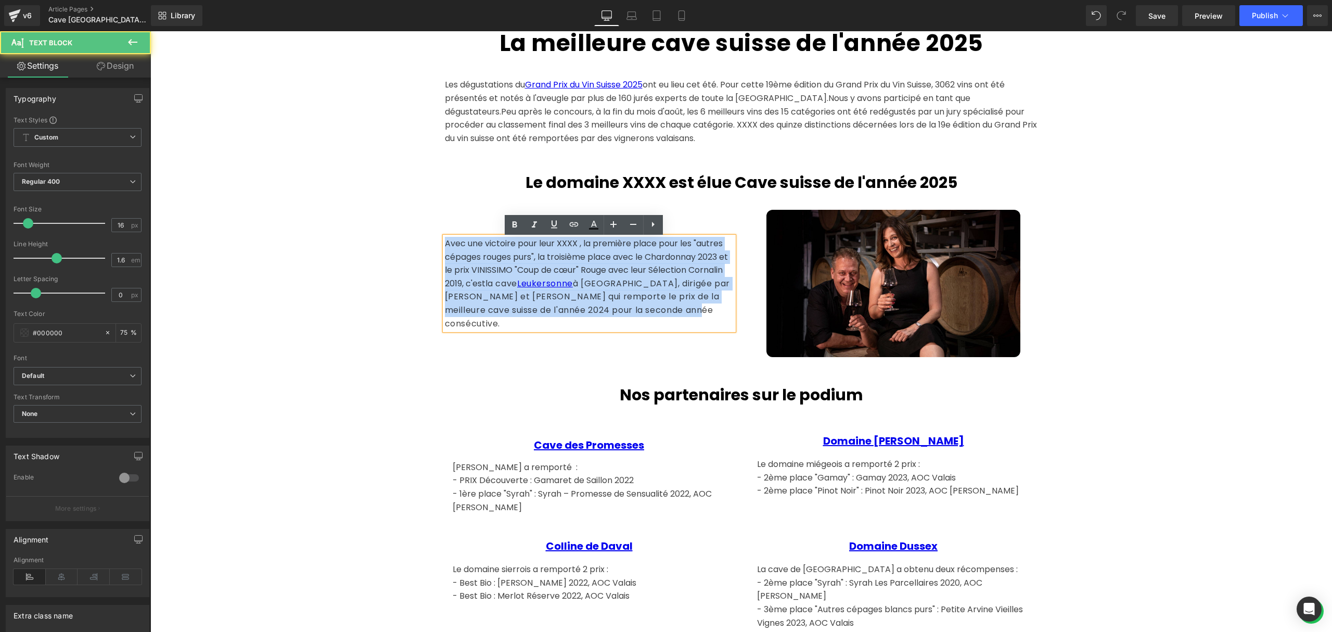
click at [603, 275] on p "Avec une victoire pour leur XXXX , la première place pour les "autres cépages r…" at bounding box center [589, 283] width 289 height 93
drag, startPoint x: 708, startPoint y: 311, endPoint x: 435, endPoint y: 242, distance: 281.7
click at [437, 242] on div "Avec une victoire pour leur XXXX , la première place pour les "autres cépages r…" at bounding box center [589, 283] width 304 height 147
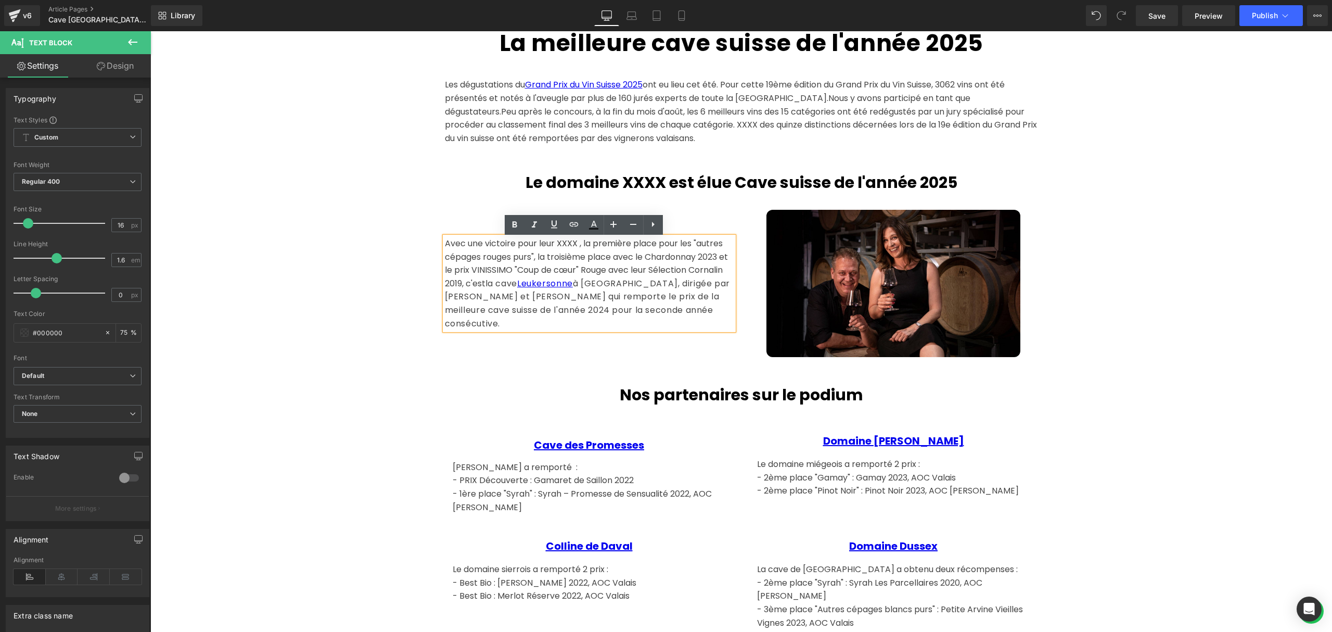
scroll to position [664, 0]
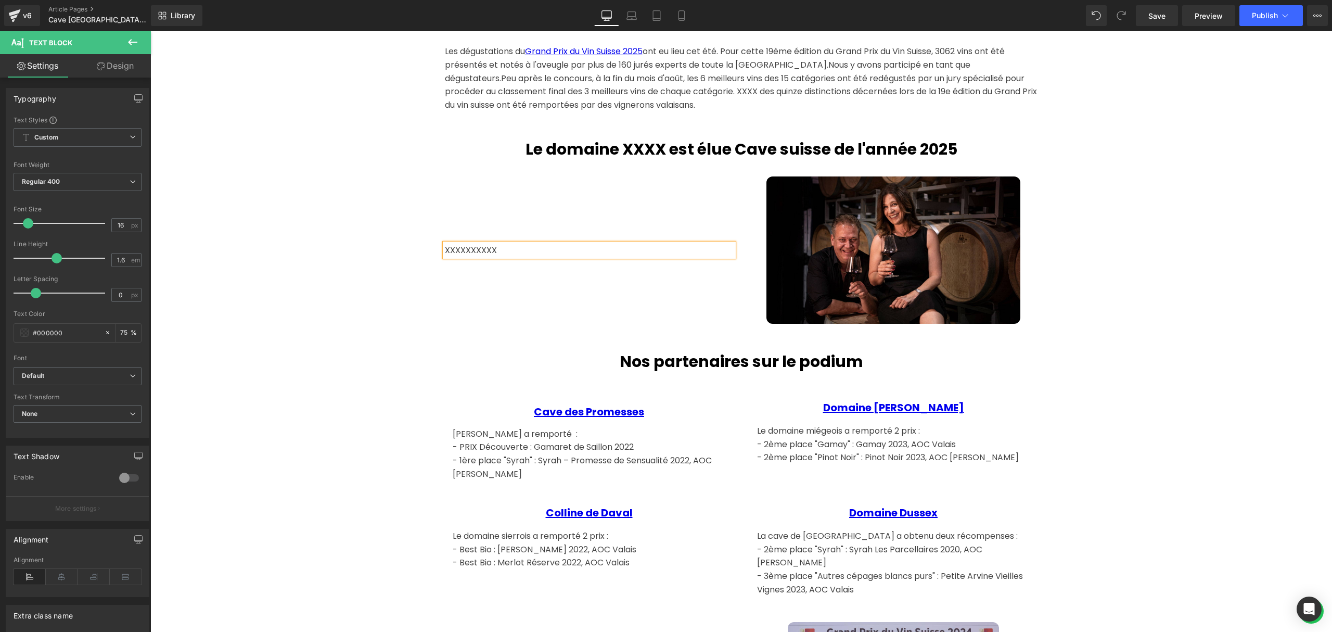
click at [320, 281] on div "Hero Banner La meilleure cave suisse de l'année 2025 Heading Les dégustations d…" at bounding box center [741, 570] width 1182 height 2259
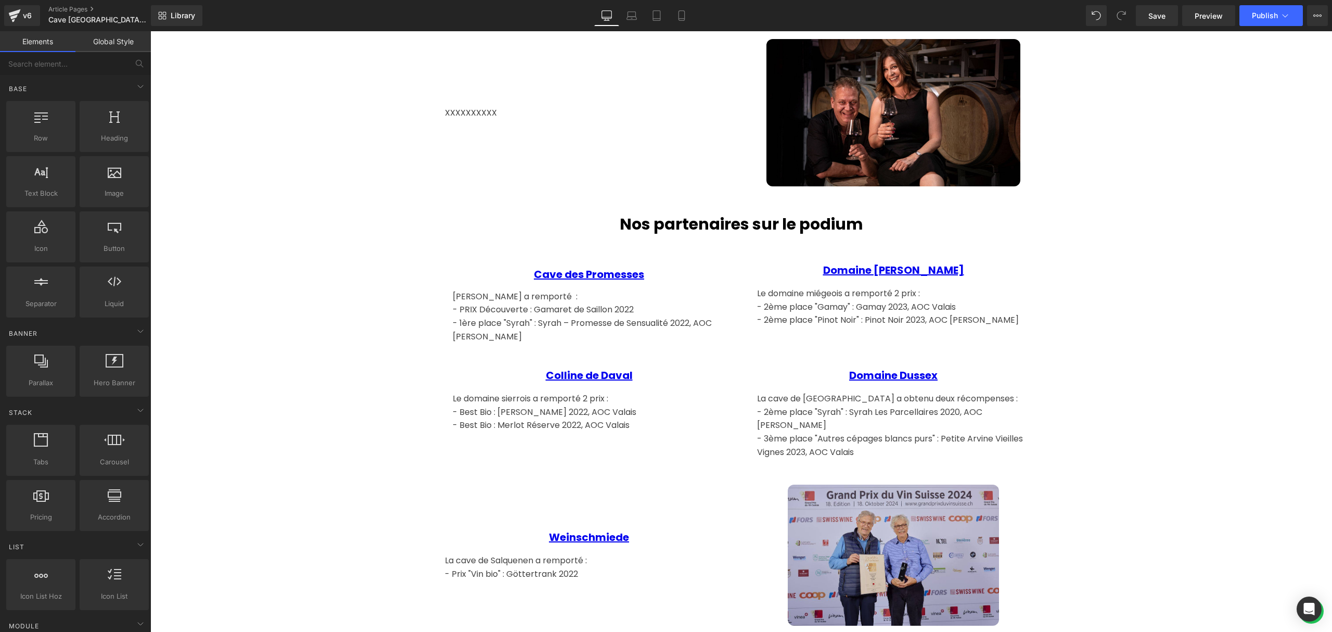
scroll to position [803, 0]
click at [352, 307] on div "Hero Banner La meilleure cave suisse de l'année 2025 Heading Les dégustations d…" at bounding box center [741, 432] width 1182 height 2259
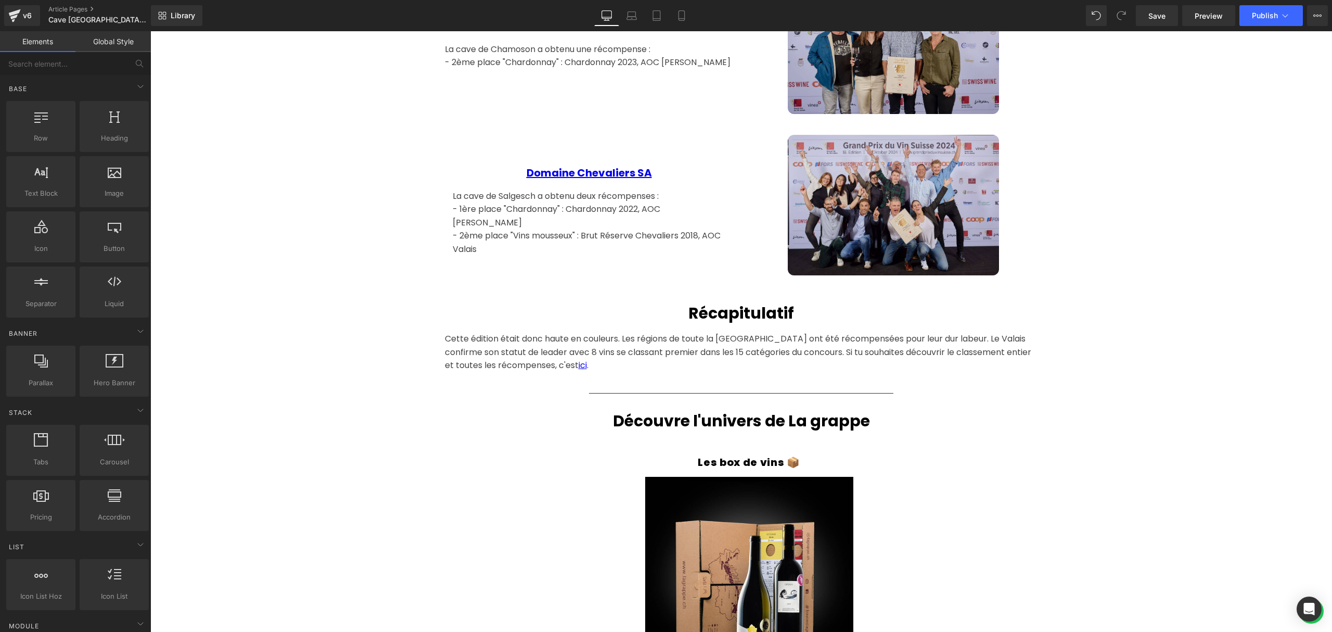
scroll to position [1497, 0]
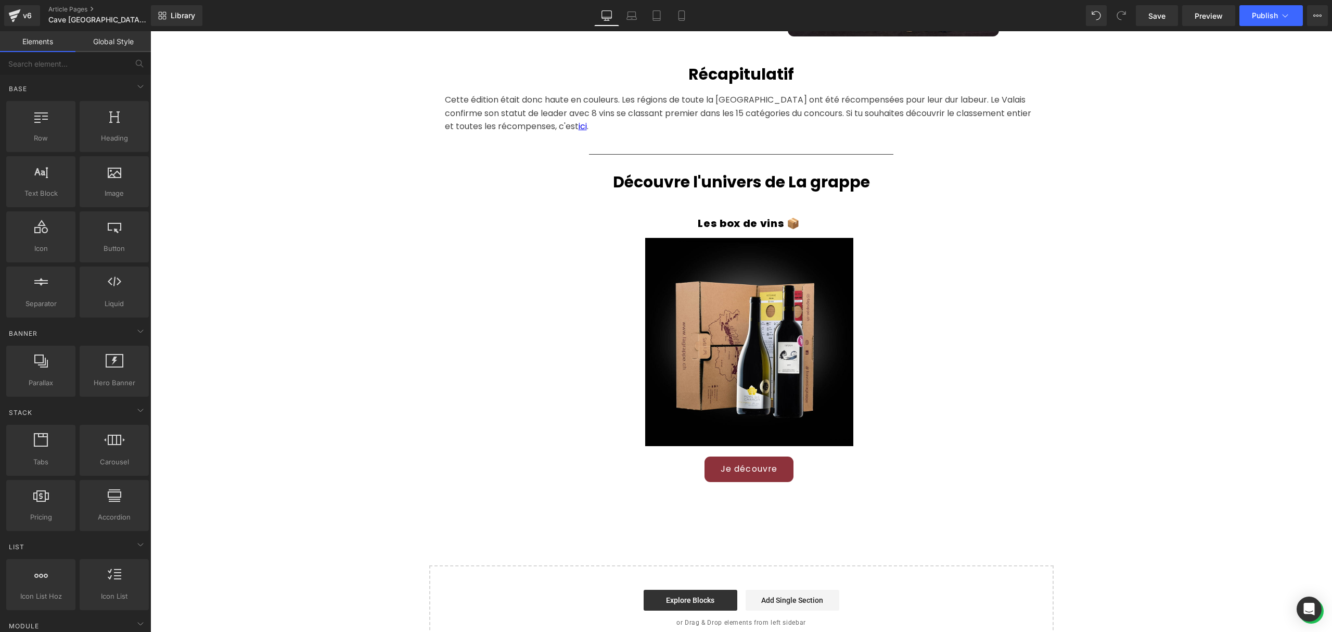
scroll to position [1635, 0]
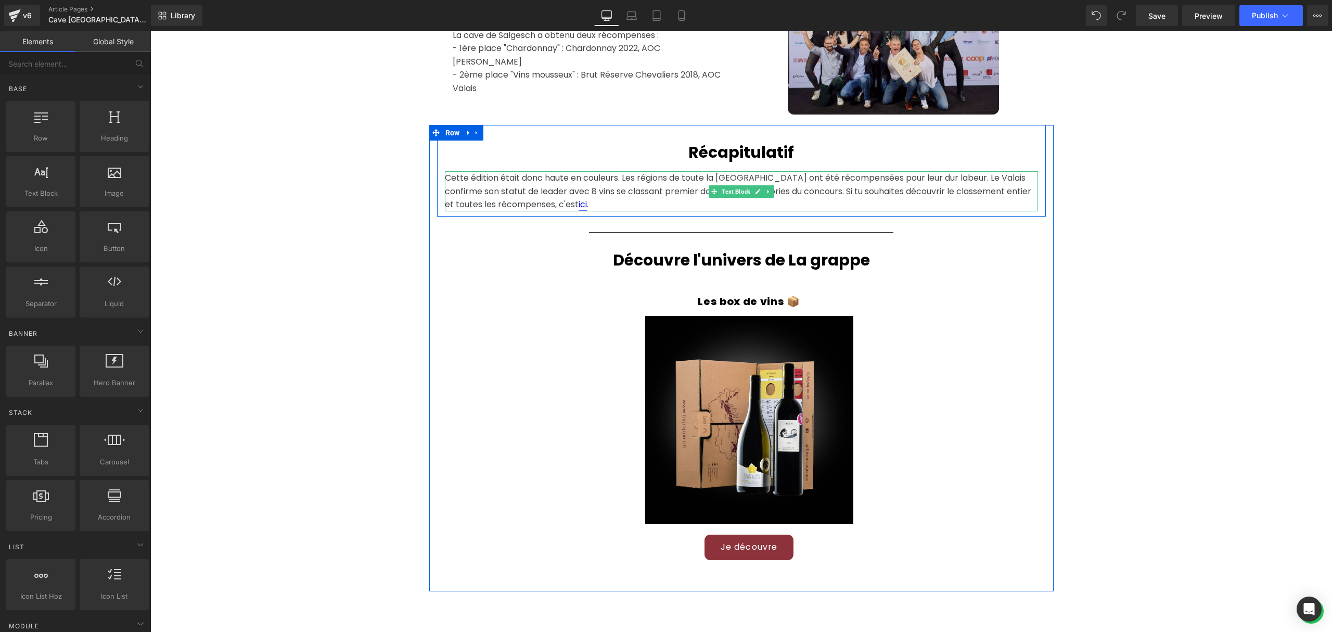
click at [579, 198] on link "ici" at bounding box center [583, 204] width 8 height 12
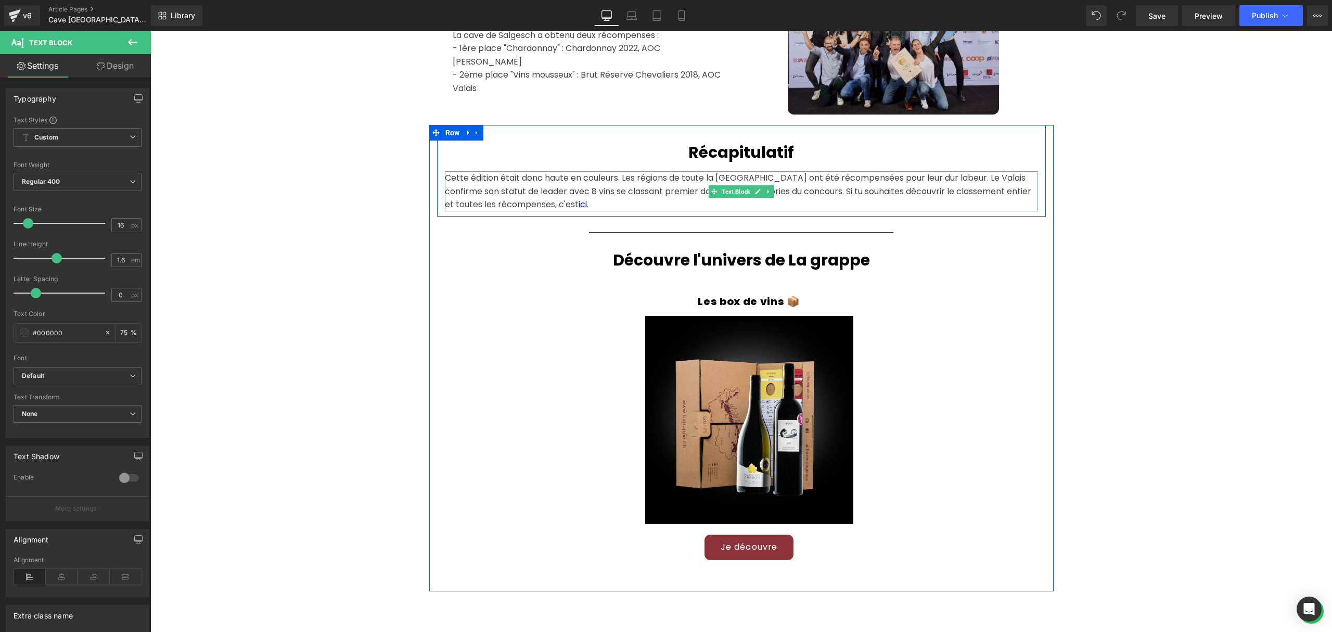
click at [541, 184] on div "Cette édition était donc haute en couleurs. Les régions de toute la [GEOGRAPHIC…" at bounding box center [741, 191] width 593 height 40
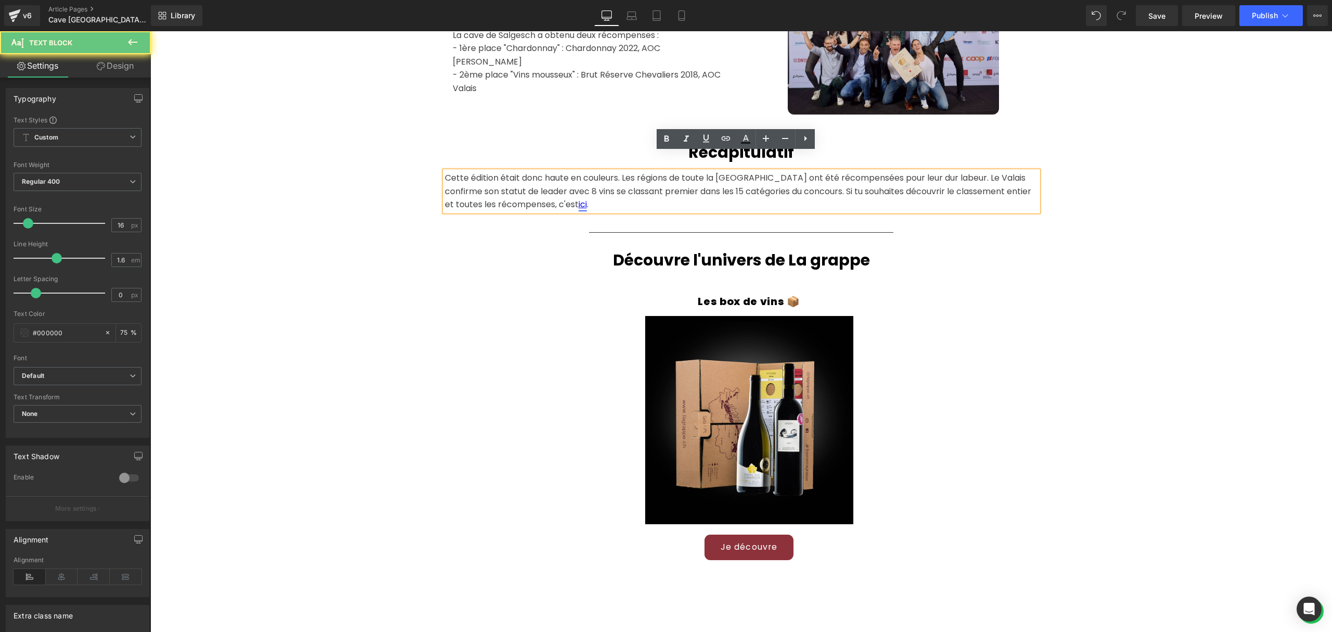
click at [579, 198] on link "ici" at bounding box center [583, 204] width 8 height 12
click at [726, 142] on icon at bounding box center [726, 138] width 12 height 12
type input "[URL][DOMAIN_NAME]"
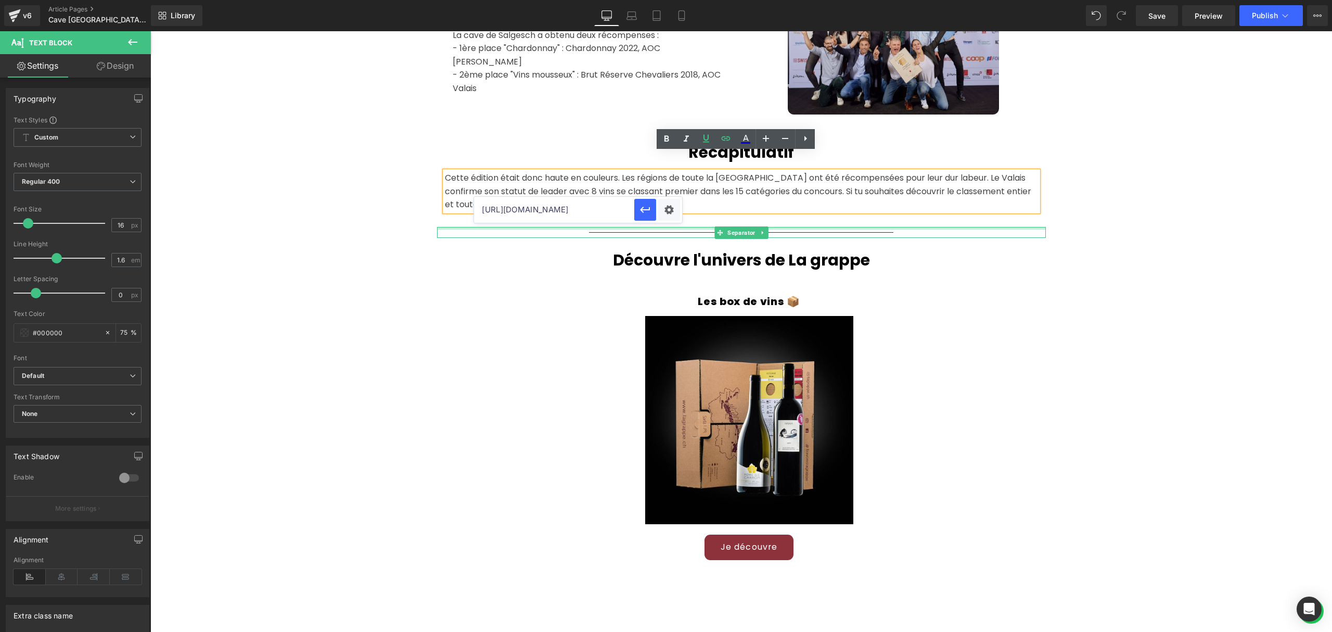
drag, startPoint x: 726, startPoint y: 239, endPoint x: 707, endPoint y: 209, distance: 35.5
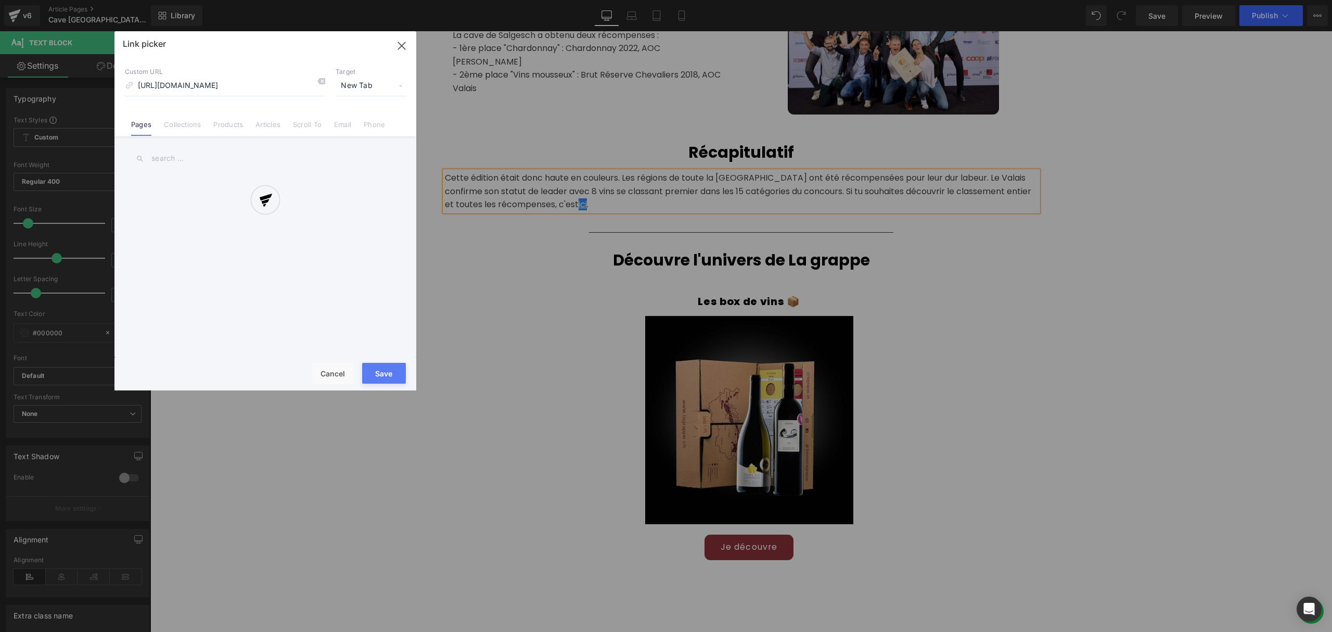
click at [673, 0] on div "Text Color Highlight Color rgba(0, 0, 0, 0.75) #000000 75 % transparent transpa…" at bounding box center [666, 0] width 1332 height 0
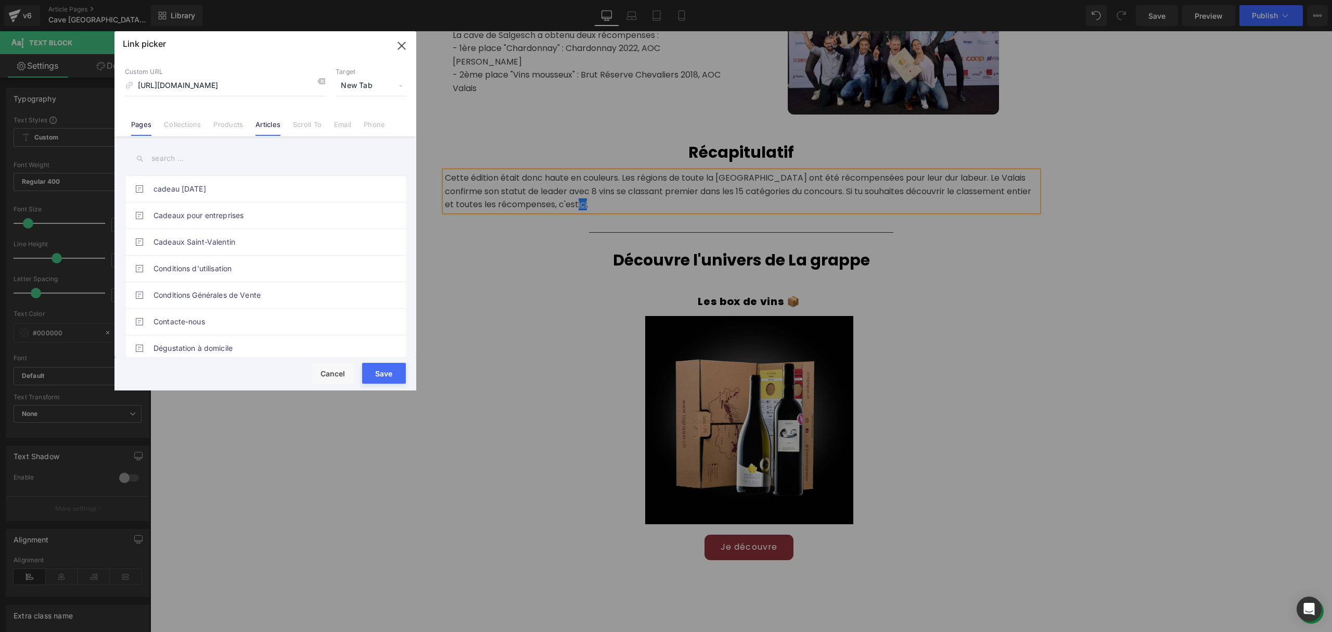
click at [277, 126] on link "Articles" at bounding box center [268, 128] width 25 height 16
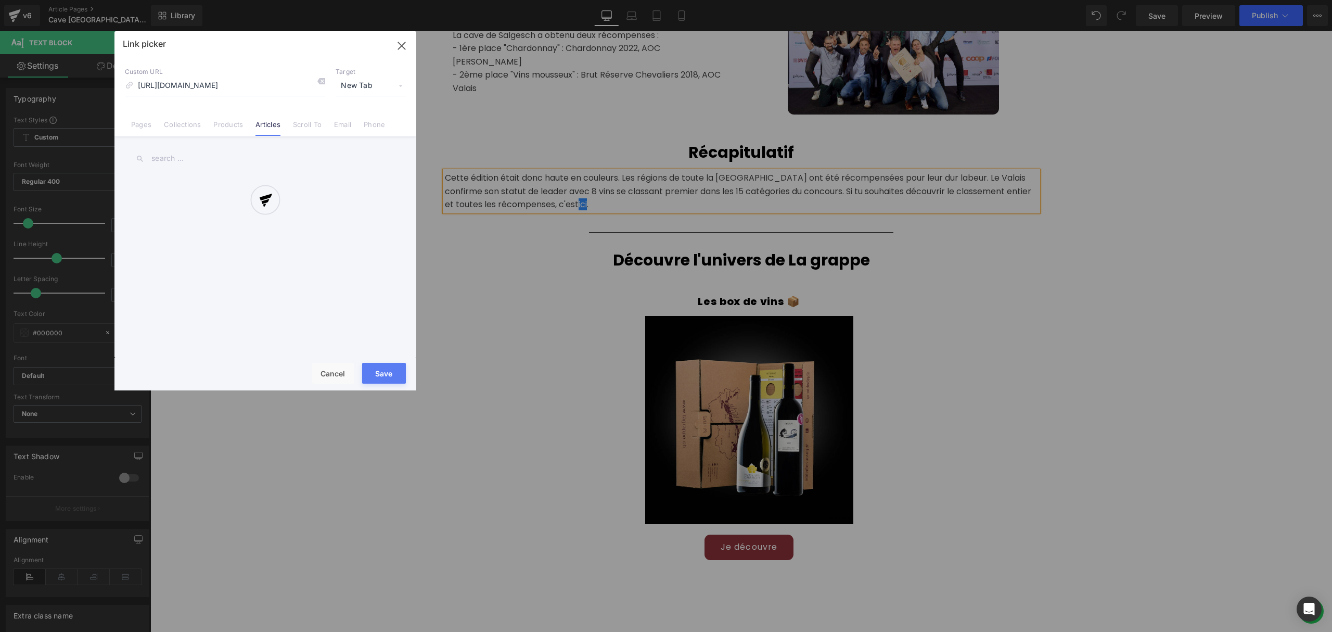
scroll to position [0, 0]
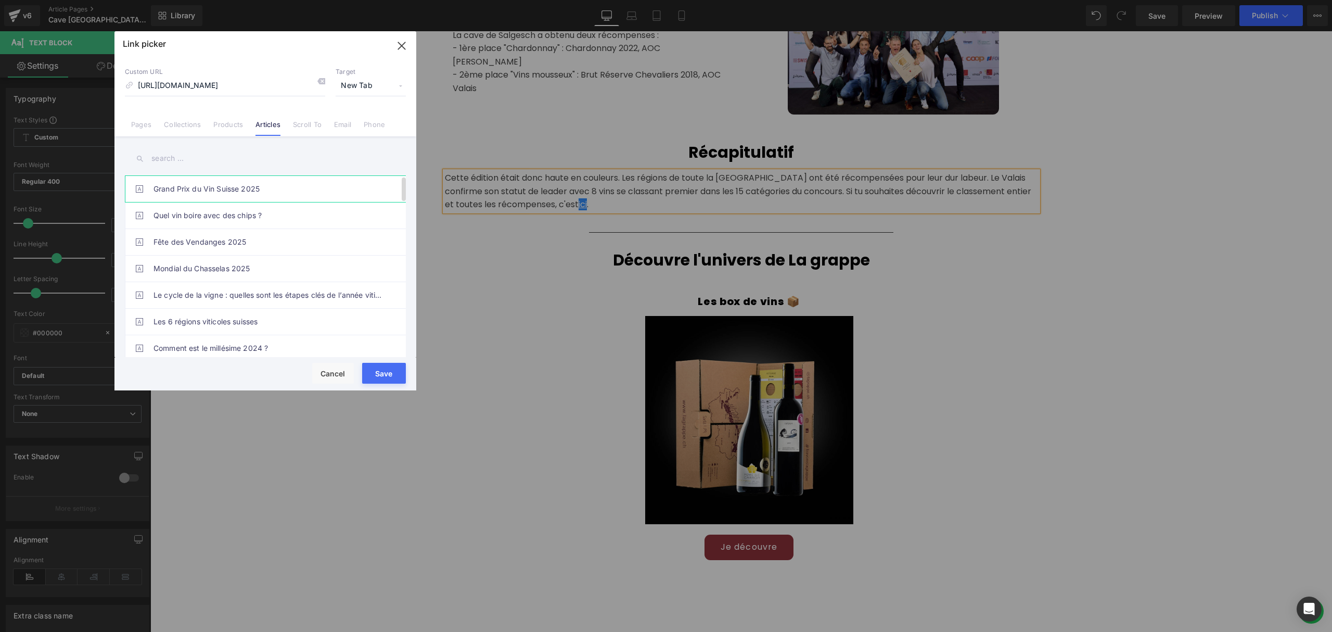
click at [241, 188] on link "Grand Prix du Vin Suisse 2025" at bounding box center [268, 189] width 229 height 26
type input "/blogs/le-blog-des-grappistes/grand-prix-du-vin-[GEOGRAPHIC_DATA]-2025"
click at [380, 367] on button "Save" at bounding box center [384, 373] width 44 height 21
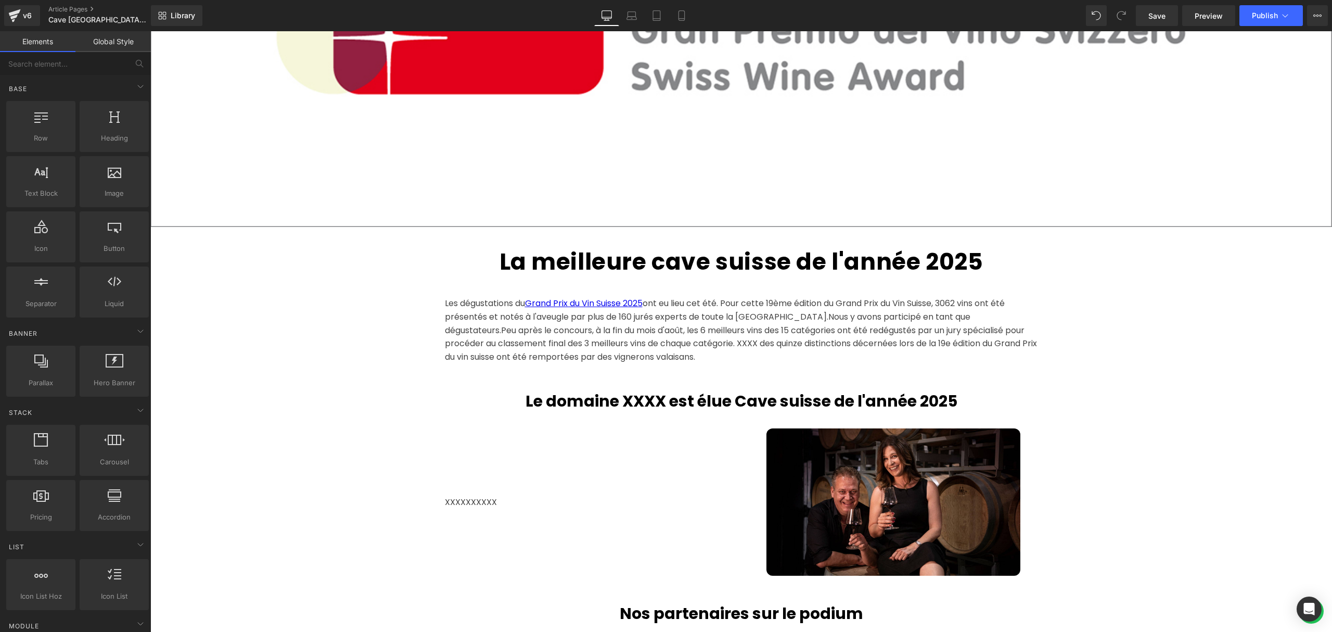
scroll to position [555, 0]
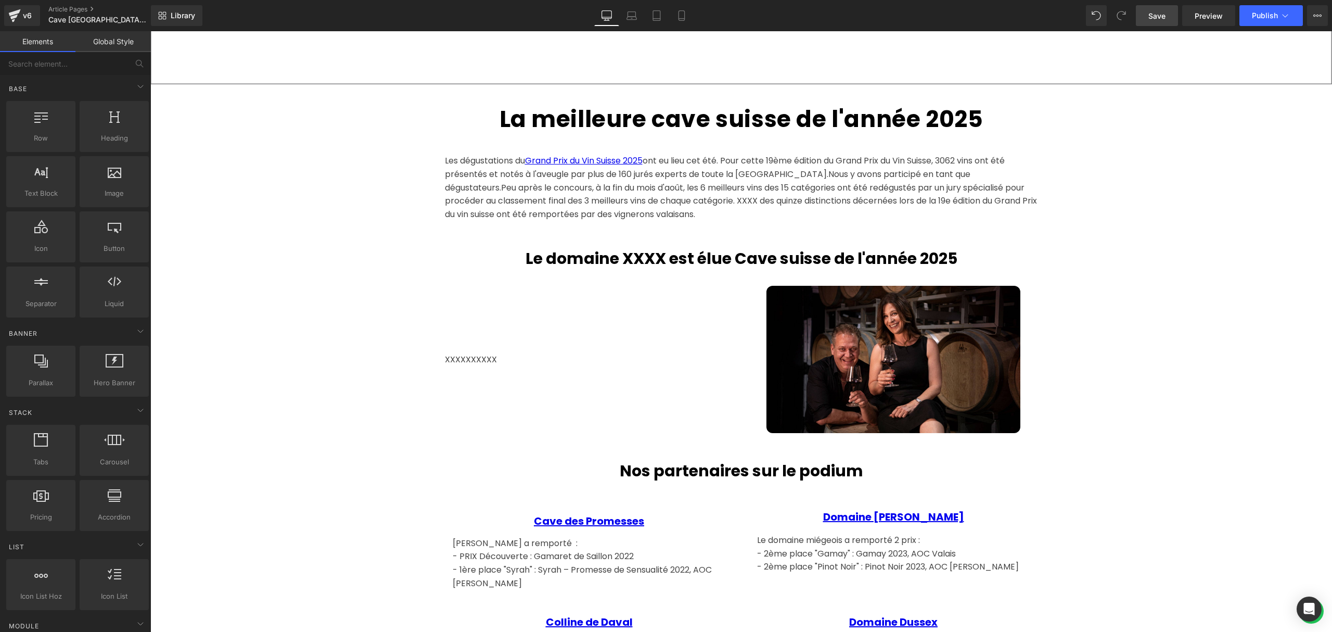
click at [1164, 11] on span "Save" at bounding box center [1157, 15] width 17 height 11
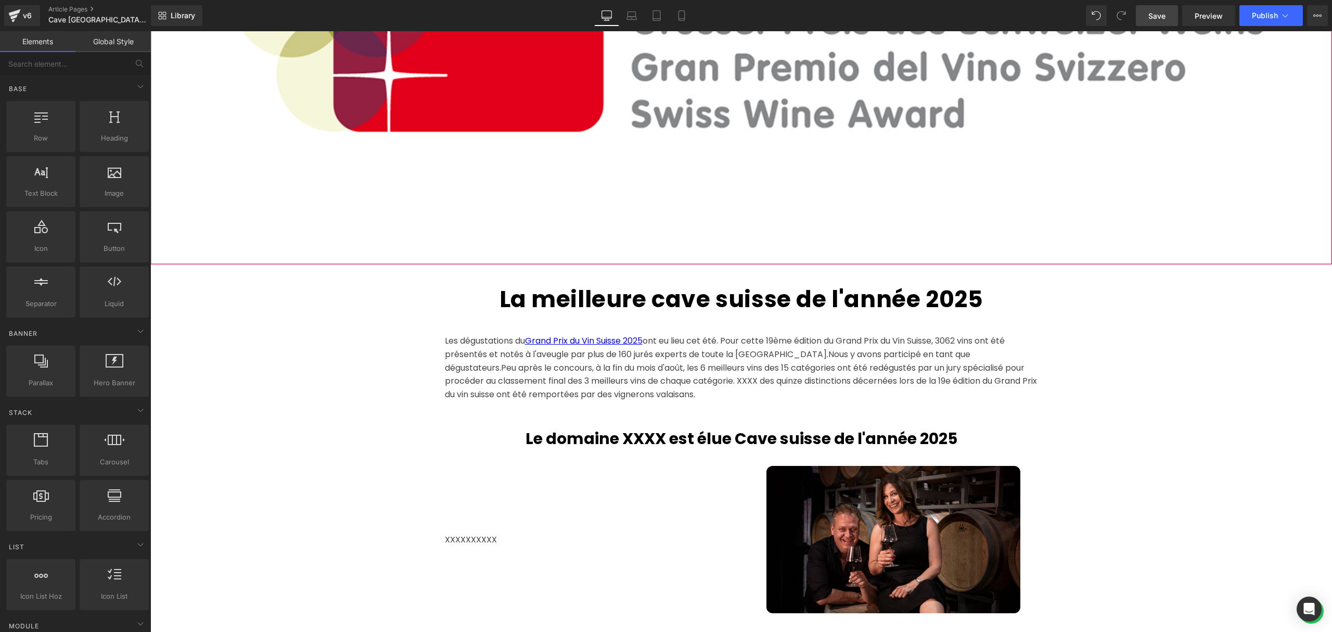
scroll to position [416, 0]
